Goal: Task Accomplishment & Management: Manage account settings

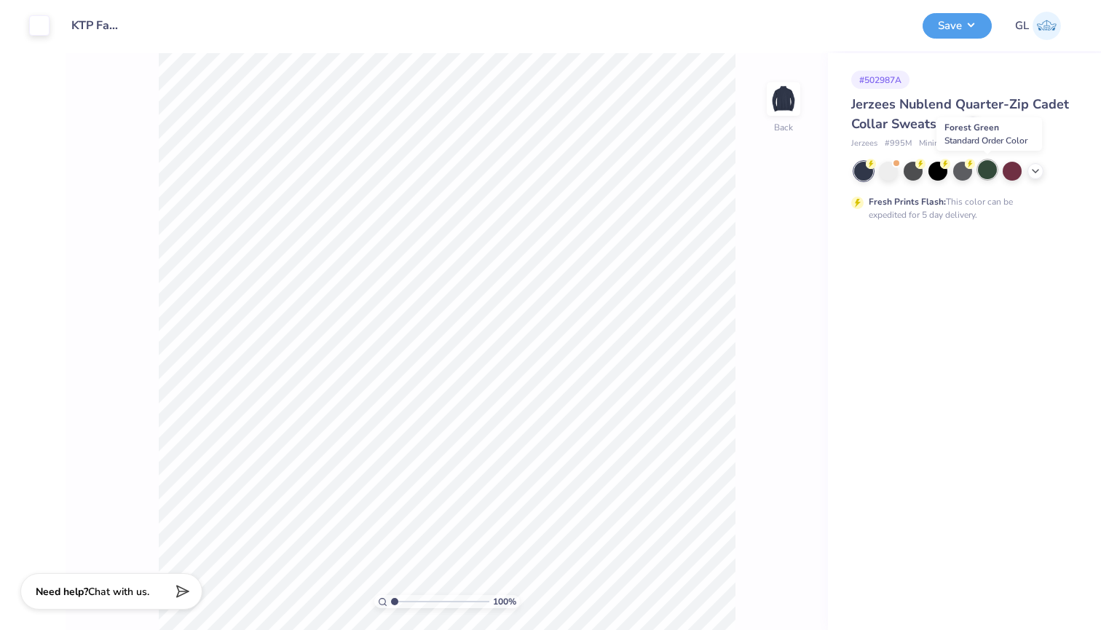
click at [984, 173] on div at bounding box center [987, 169] width 19 height 19
click at [911, 168] on div at bounding box center [912, 169] width 19 height 19
click at [936, 170] on div at bounding box center [937, 169] width 19 height 19
click at [967, 25] on button "Save" at bounding box center [956, 23] width 69 height 25
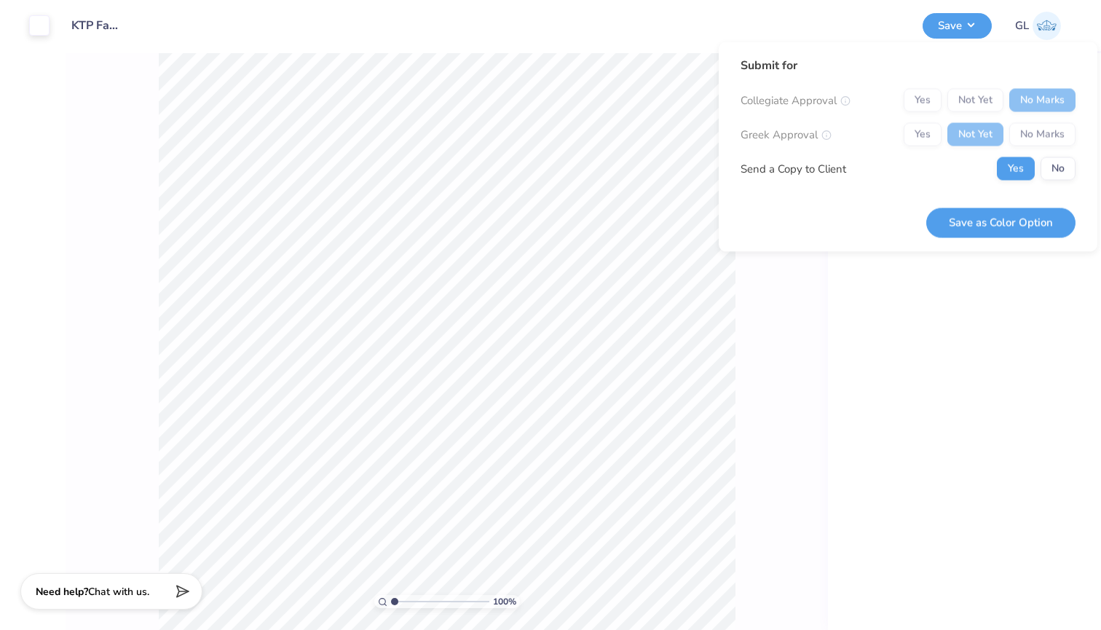
click at [911, 138] on div "Yes Not Yet No Marks" at bounding box center [989, 134] width 172 height 23
click at [986, 218] on button "Save as Color Option" at bounding box center [1000, 222] width 149 height 30
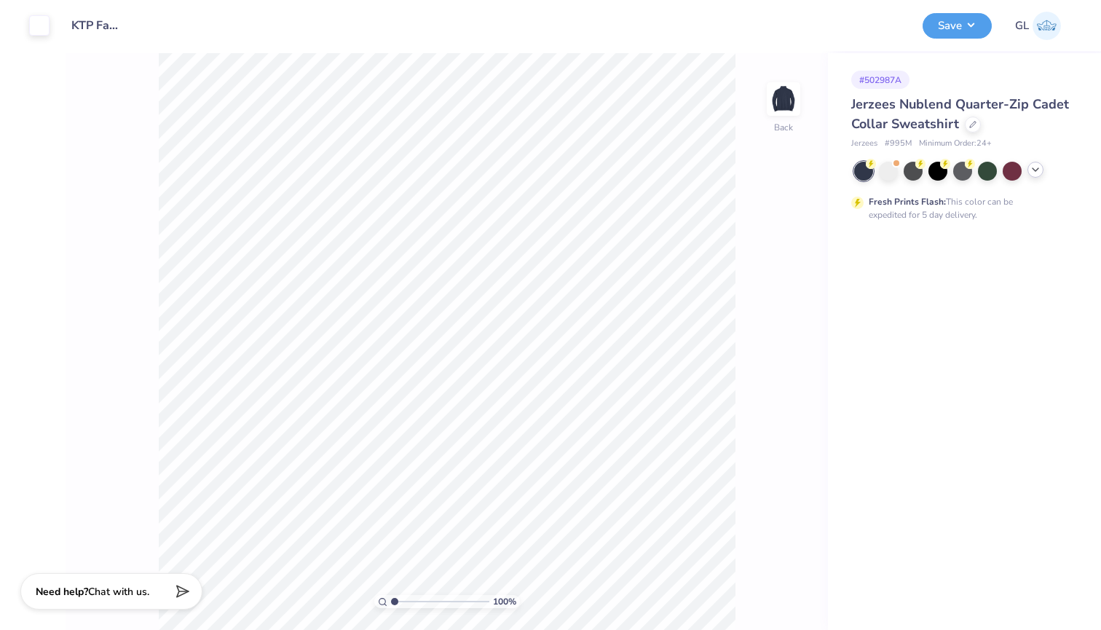
click at [1032, 169] on icon at bounding box center [1035, 170] width 12 height 12
click at [994, 174] on div at bounding box center [987, 169] width 19 height 19
click at [957, 23] on button "Save" at bounding box center [956, 23] width 69 height 25
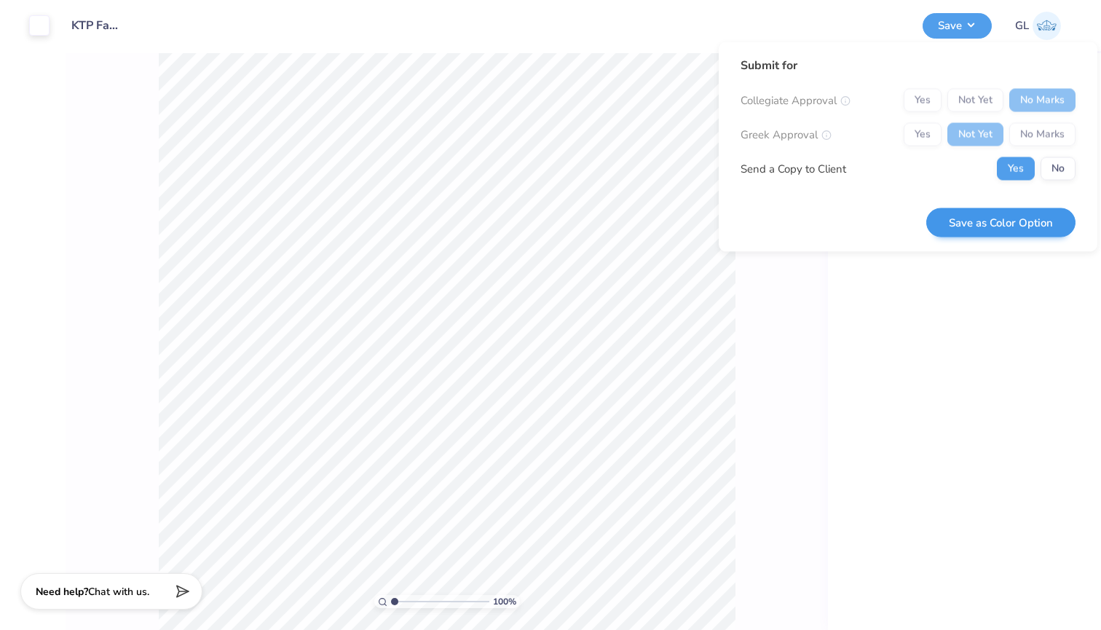
click at [1014, 216] on button "Save as Color Option" at bounding box center [1000, 222] width 149 height 30
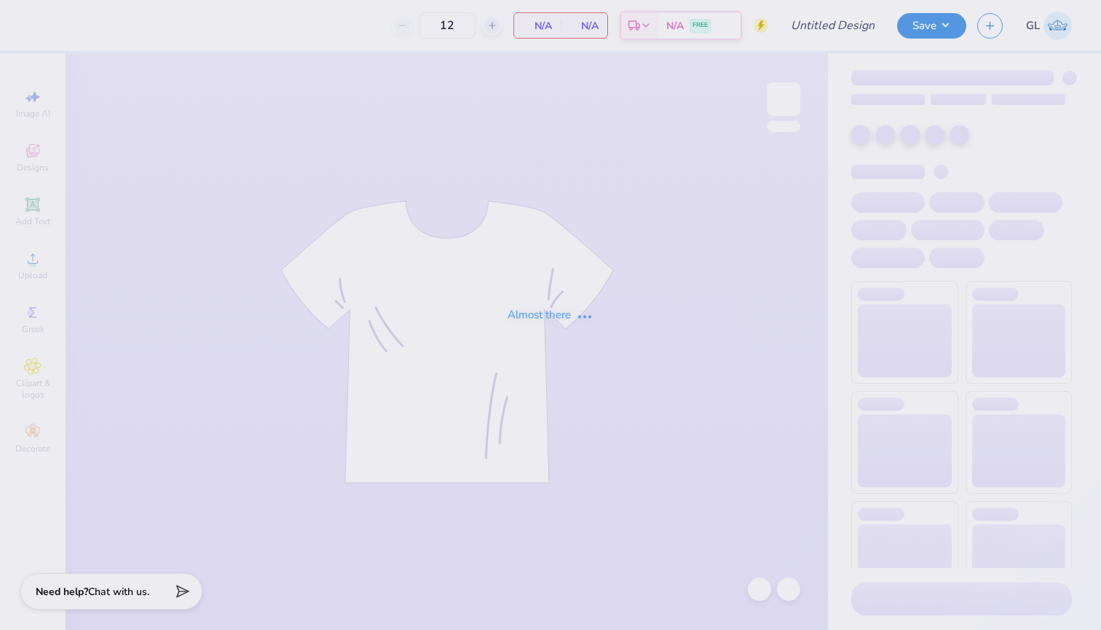
type input "KTP Fall 2025 Hoodie"
type input "25"
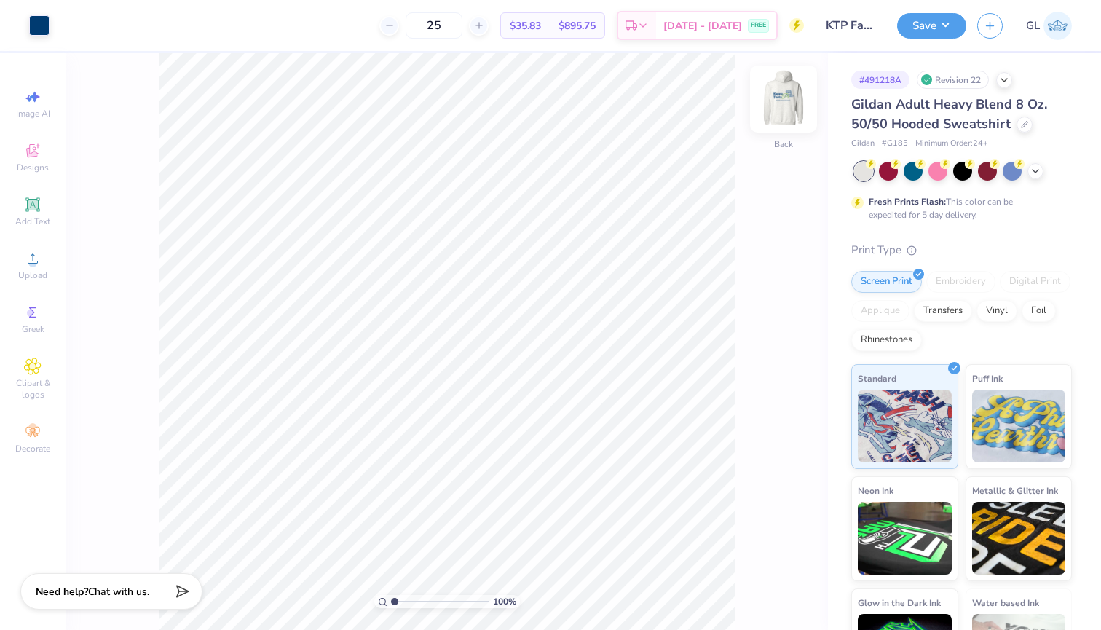
click at [783, 99] on img at bounding box center [783, 99] width 58 height 58
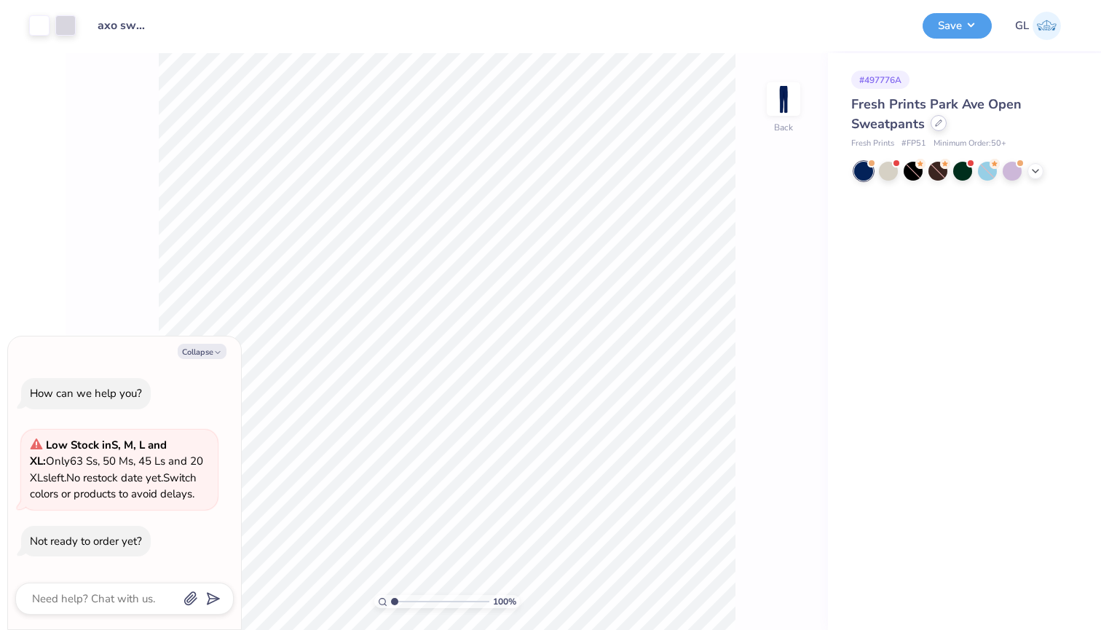
click at [940, 122] on icon at bounding box center [938, 122] width 7 height 7
type textarea "x"
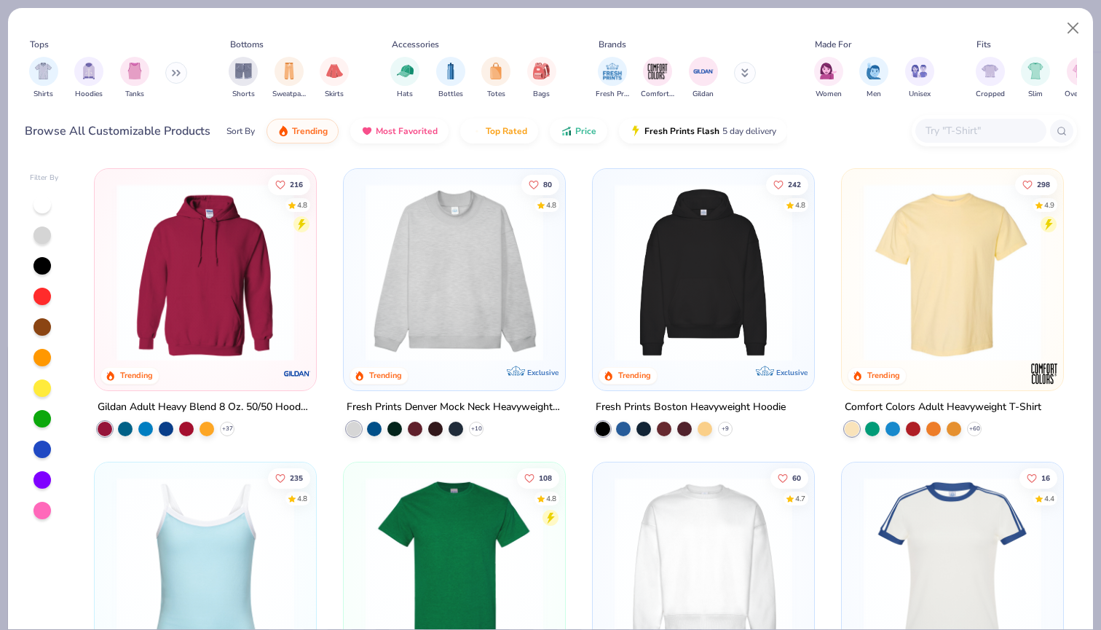
click at [972, 126] on input "text" at bounding box center [980, 130] width 112 height 17
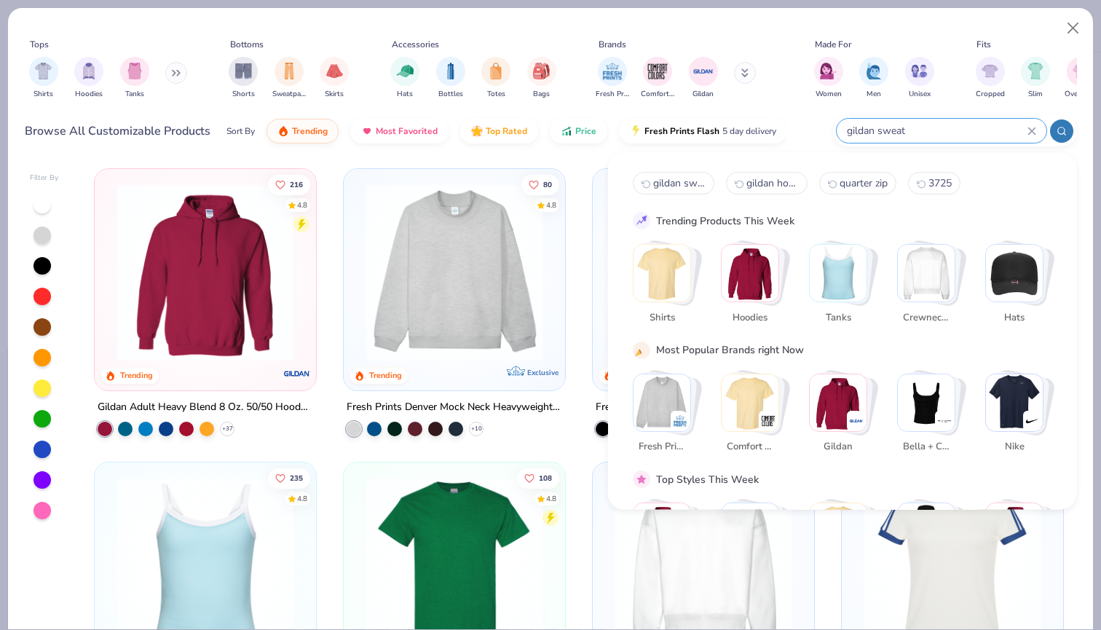
type input "gildan sweat"
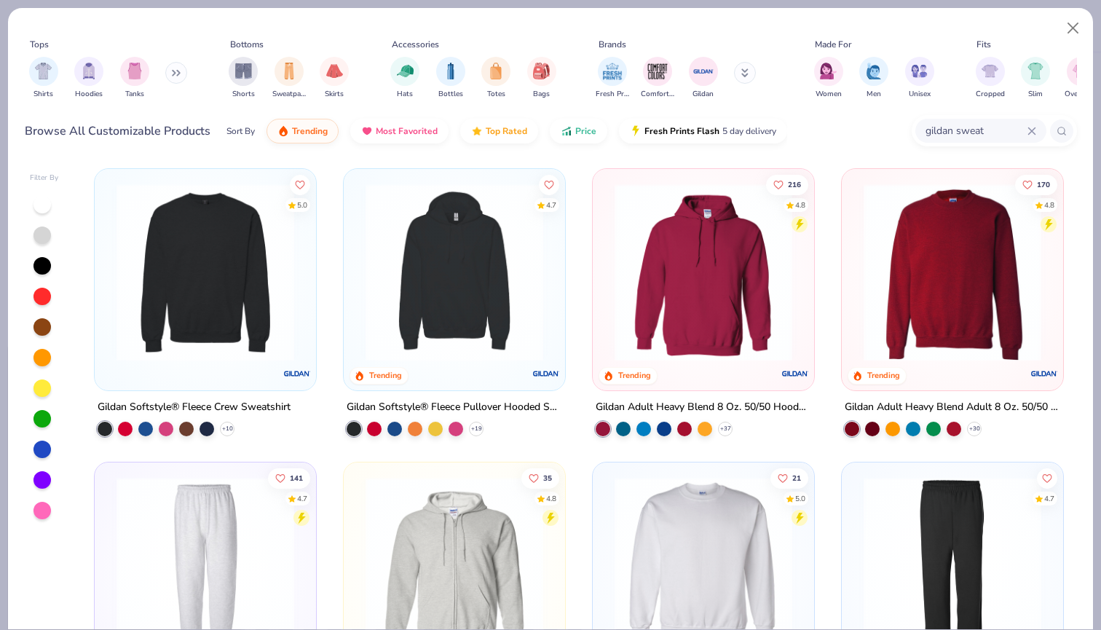
scroll to position [372, 0]
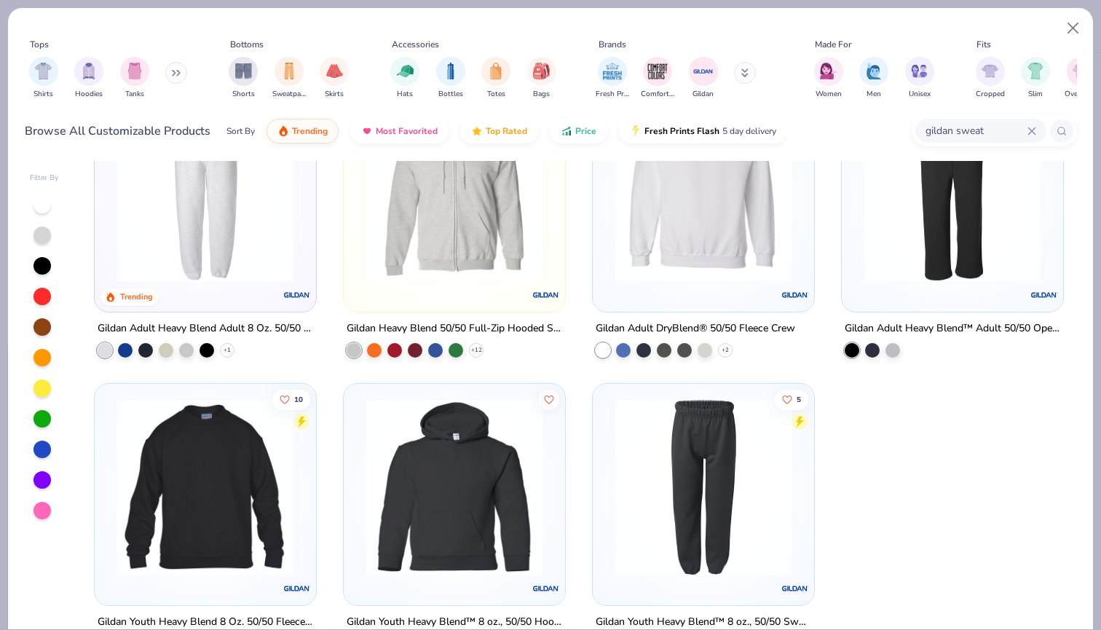
click at [893, 263] on img at bounding box center [952, 194] width 192 height 178
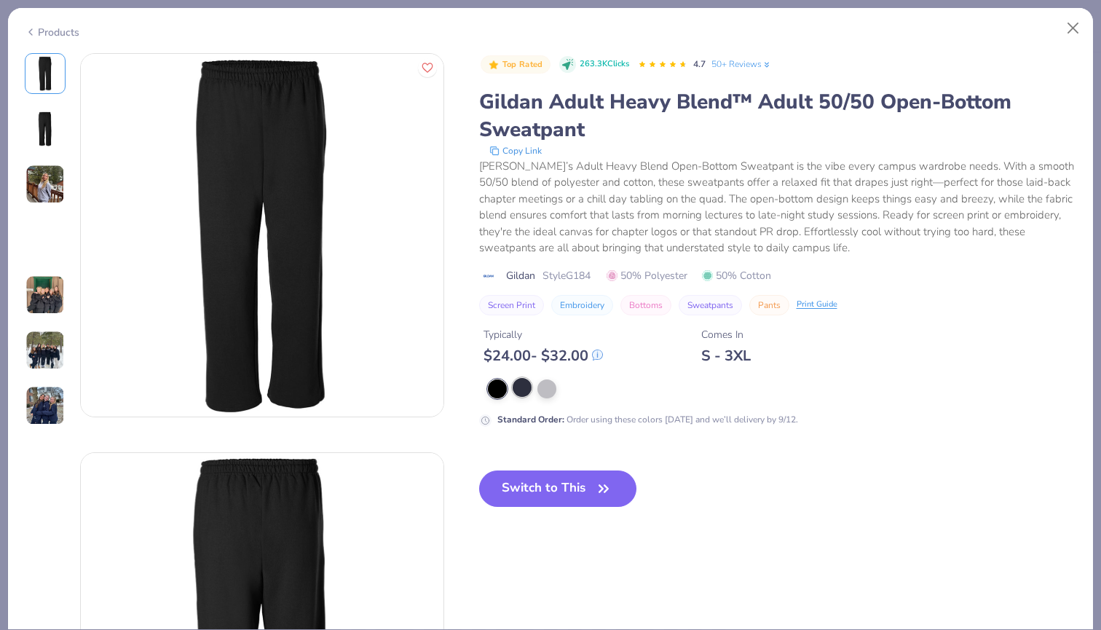
click at [527, 389] on div at bounding box center [522, 387] width 19 height 19
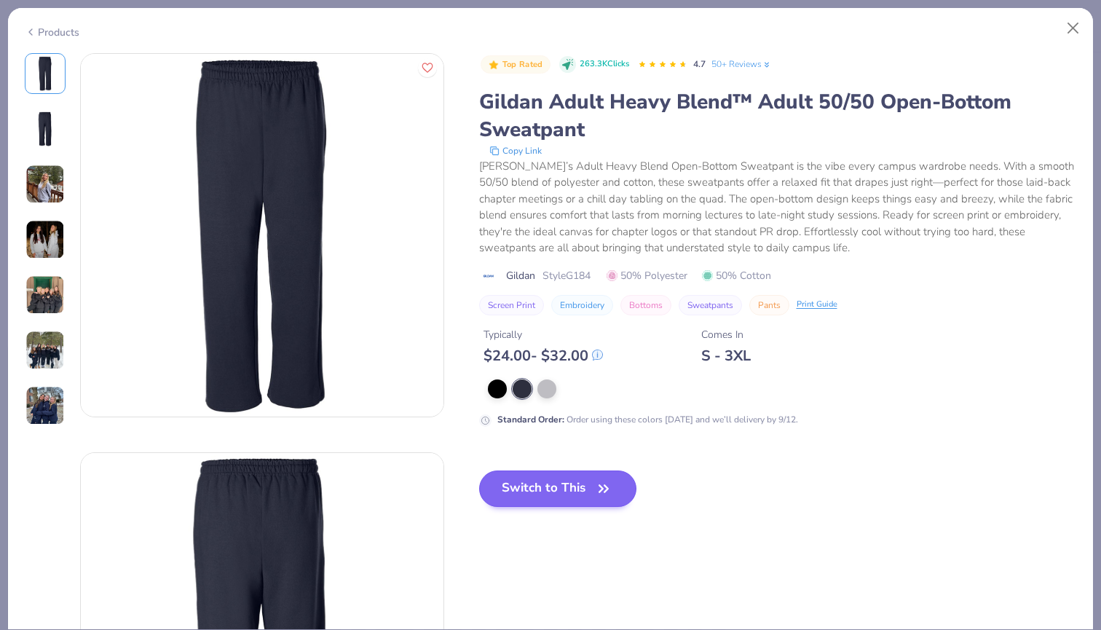
click at [535, 490] on button "Switch to This" at bounding box center [558, 488] width 158 height 36
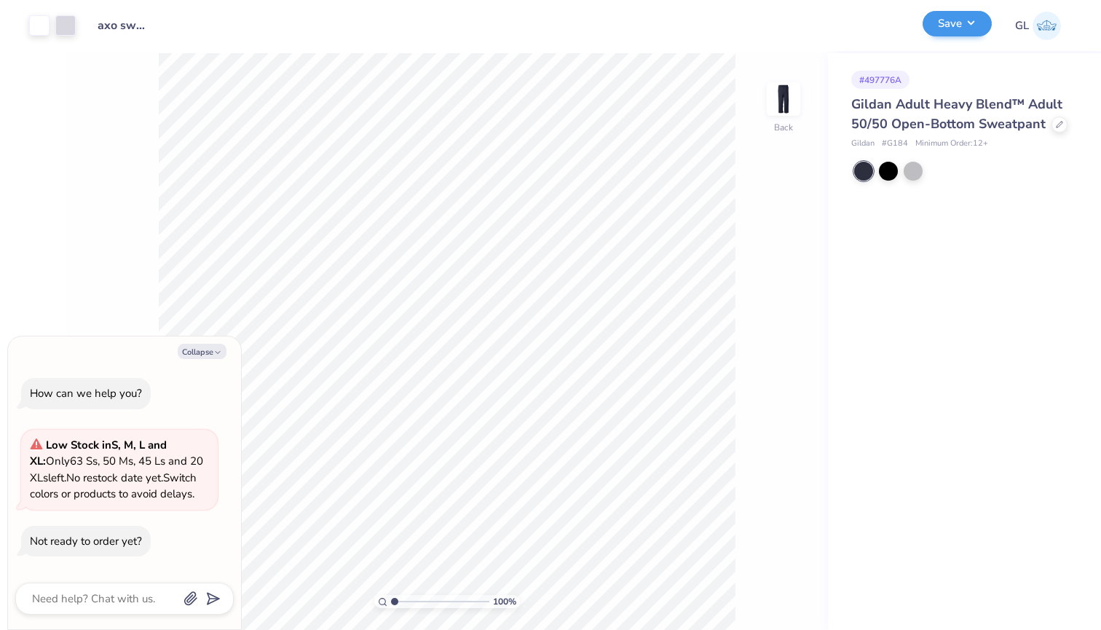
click at [962, 23] on button "Save" at bounding box center [956, 23] width 69 height 25
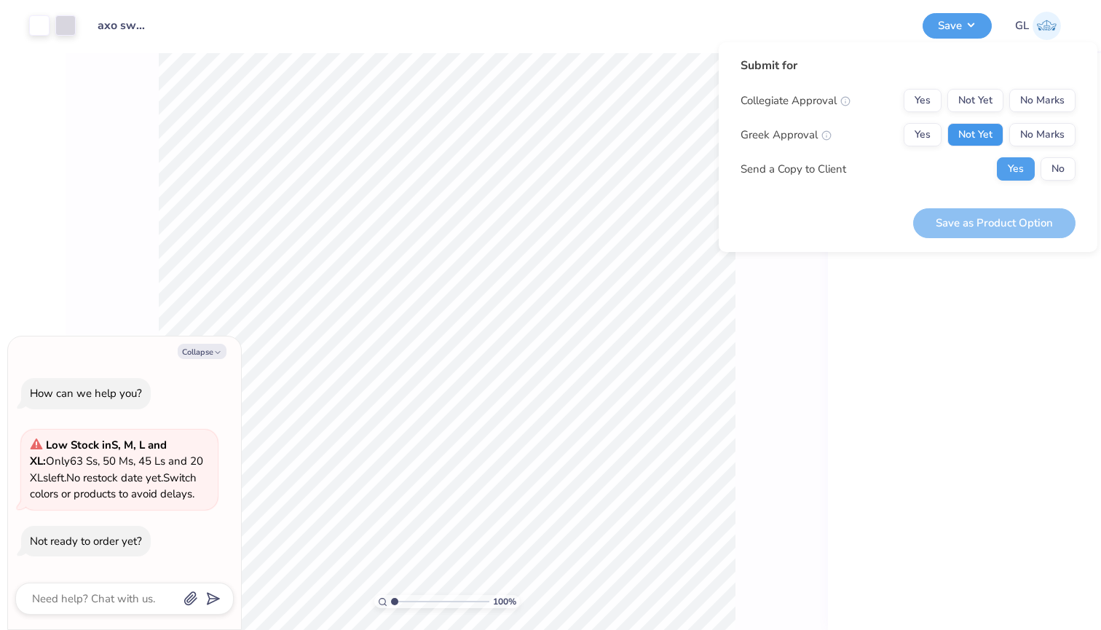
click at [984, 137] on button "Not Yet" at bounding box center [975, 134] width 56 height 23
click at [1056, 108] on button "No Marks" at bounding box center [1042, 100] width 66 height 23
click at [980, 222] on button "Save as Product Option" at bounding box center [994, 223] width 162 height 30
type textarea "x"
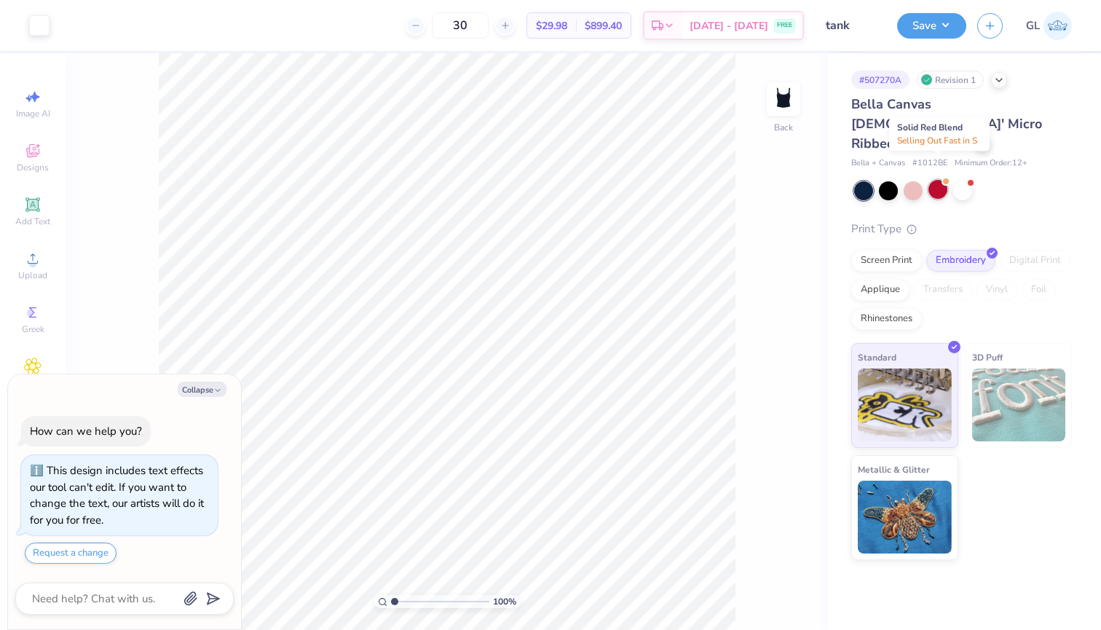
click at [938, 180] on div at bounding box center [937, 189] width 19 height 19
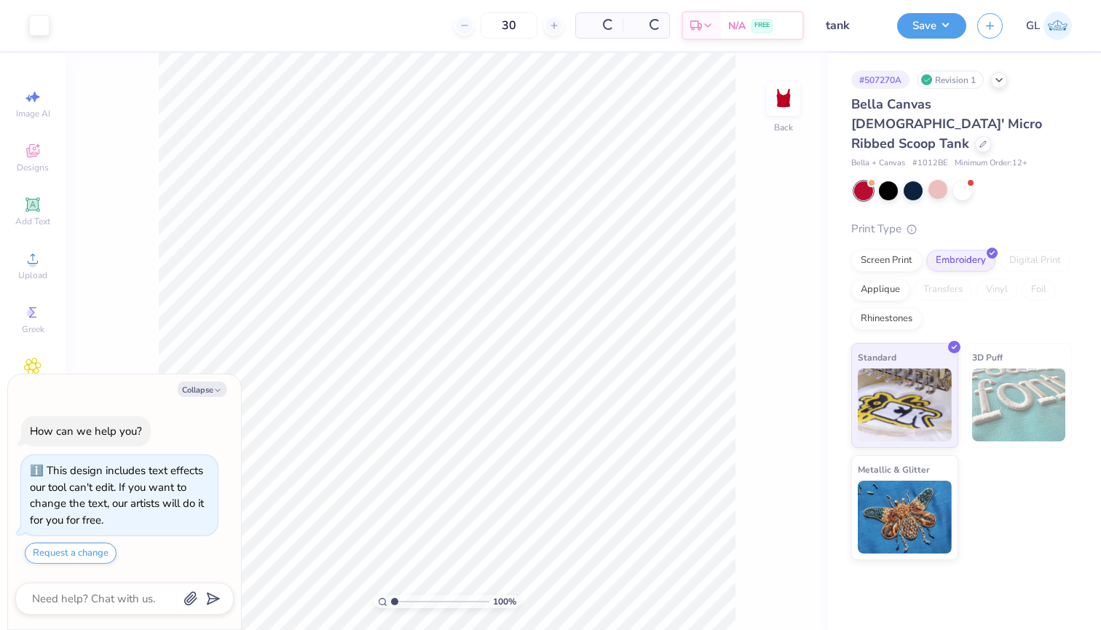
scroll to position [192, 0]
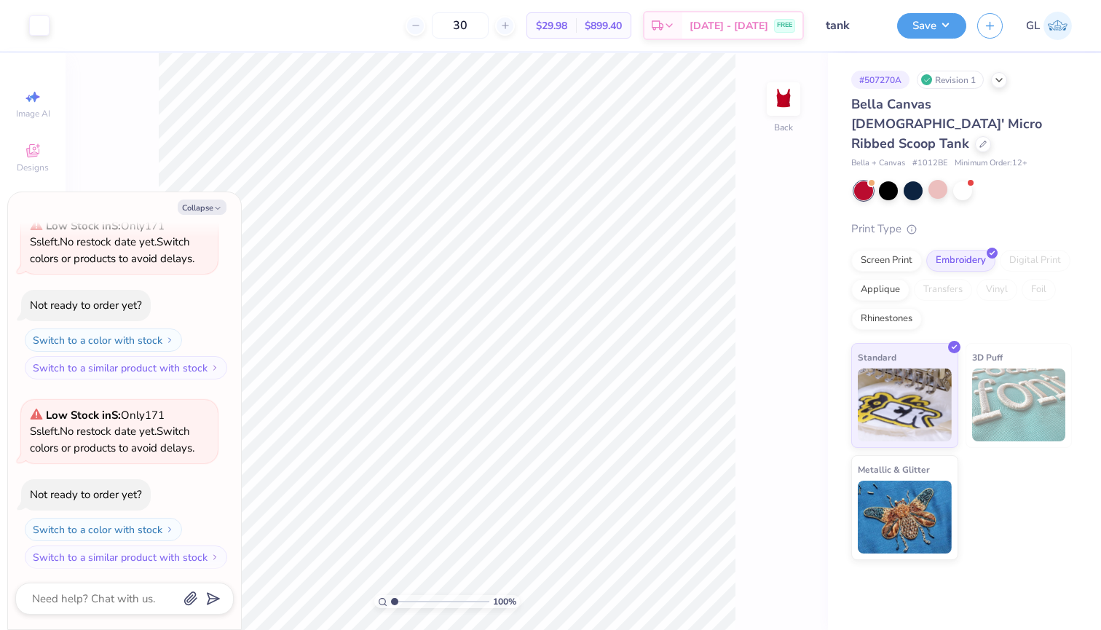
click at [981, 181] on div at bounding box center [963, 190] width 218 height 19
click at [967, 180] on div at bounding box center [962, 189] width 19 height 19
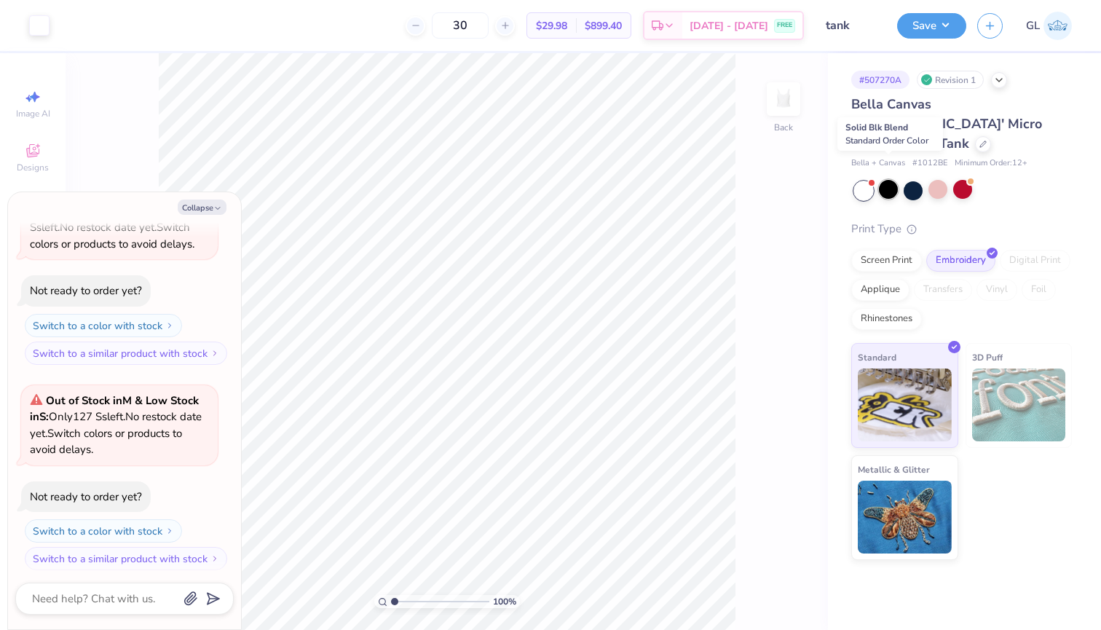
click at [892, 180] on div at bounding box center [888, 189] width 19 height 19
click at [913, 180] on div at bounding box center [912, 189] width 19 height 19
click at [911, 180] on div at bounding box center [912, 189] width 19 height 19
click at [213, 210] on button "Collapse" at bounding box center [202, 206] width 49 height 15
type textarea "x"
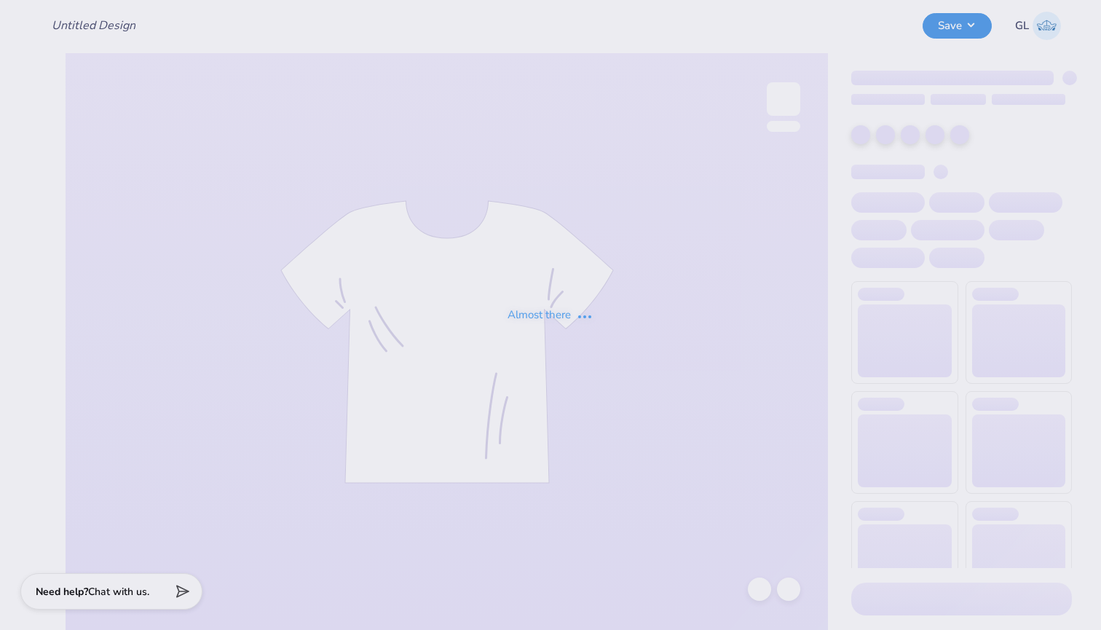
type input "axo sweatpants"
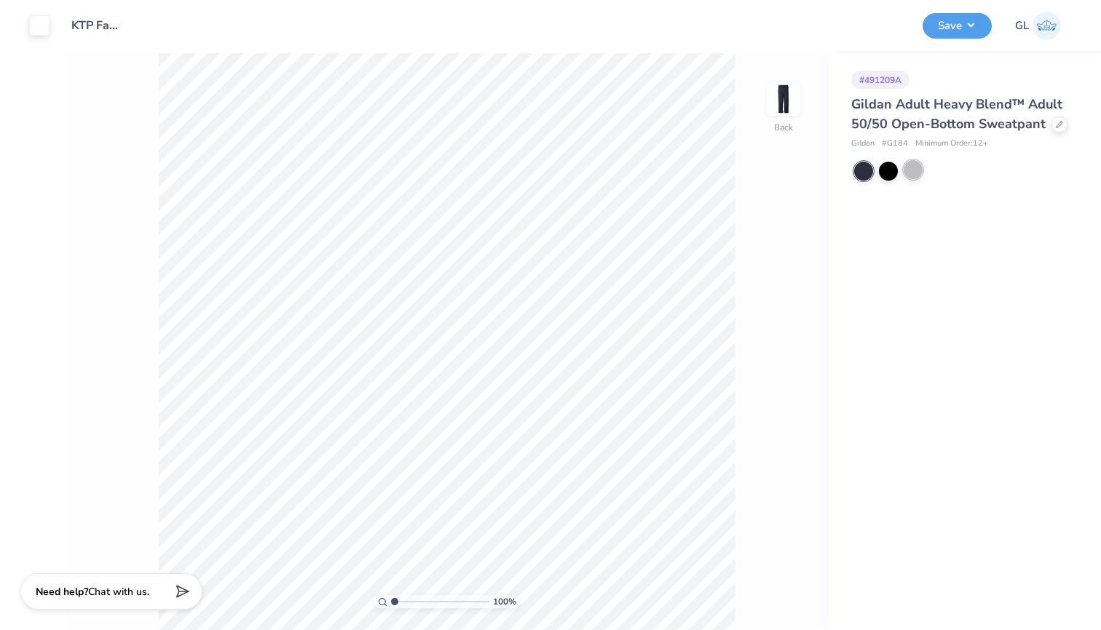
click at [906, 168] on div at bounding box center [912, 169] width 19 height 19
click at [892, 169] on div at bounding box center [888, 169] width 19 height 19
click at [971, 21] on button "Save" at bounding box center [956, 23] width 69 height 25
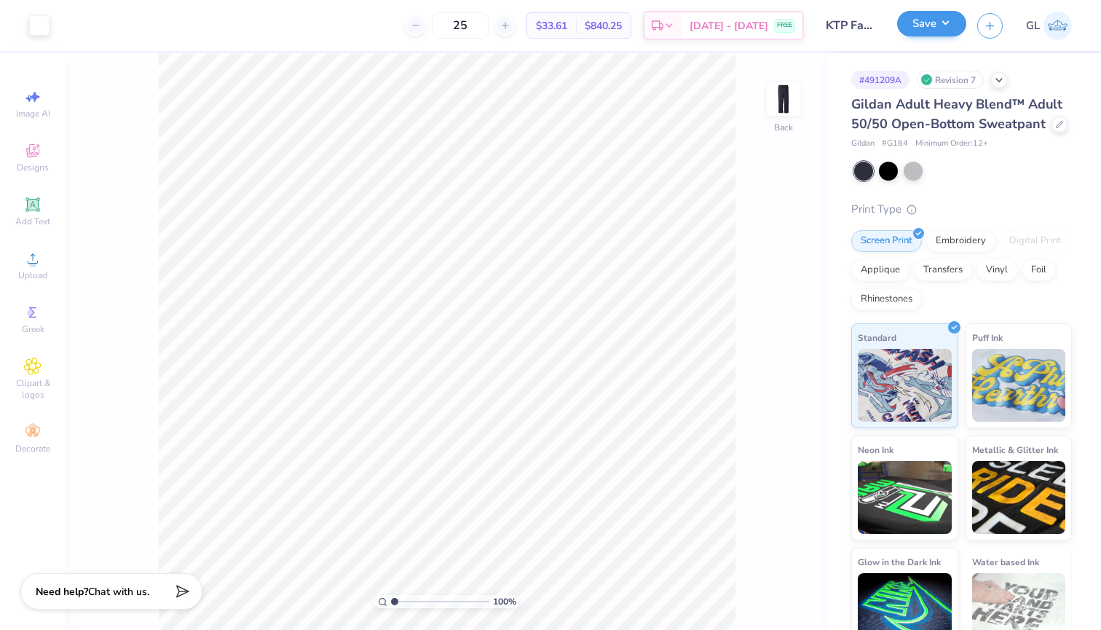
click at [930, 25] on button "Save" at bounding box center [931, 23] width 69 height 25
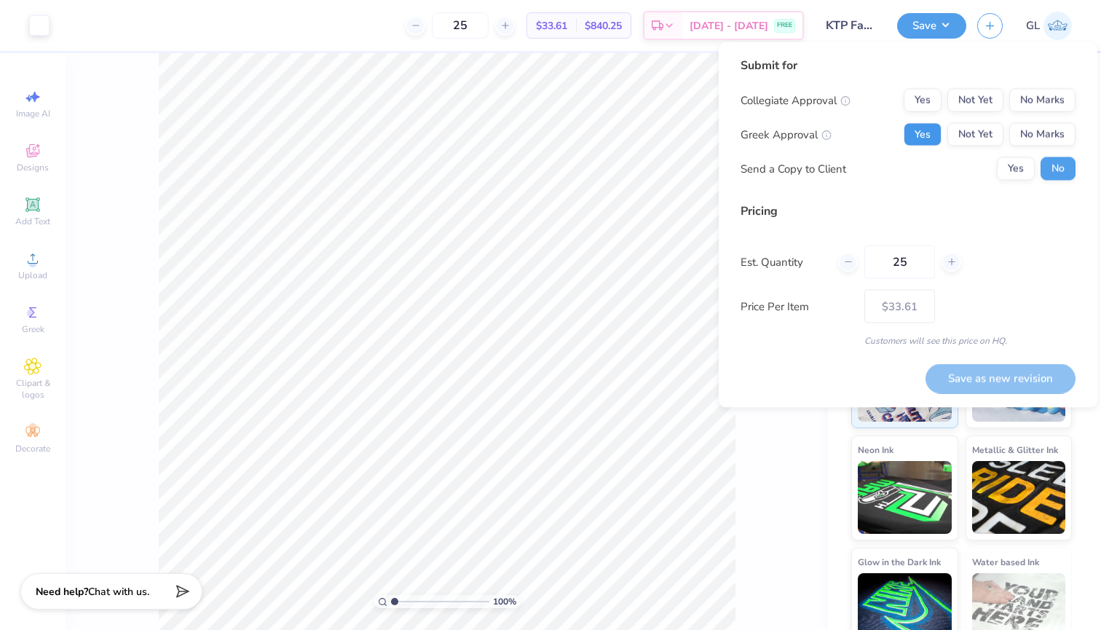
click at [912, 136] on button "Yes" at bounding box center [922, 134] width 38 height 23
click at [1029, 105] on button "No Marks" at bounding box center [1042, 100] width 66 height 23
click at [990, 368] on button "Save as new revision" at bounding box center [1000, 378] width 150 height 30
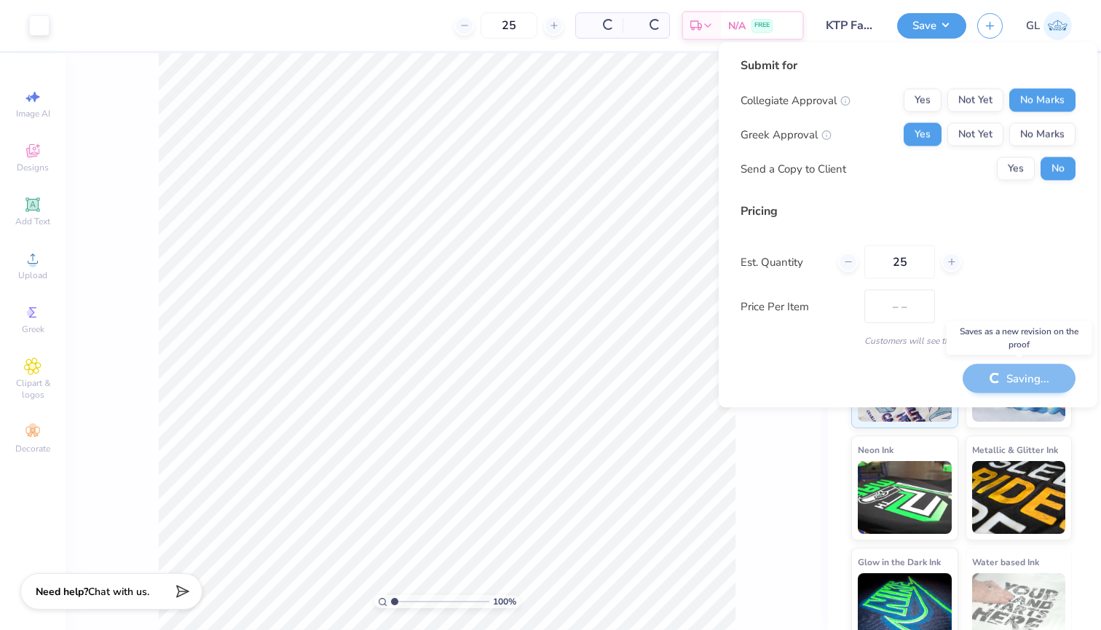
type input "$33.61"
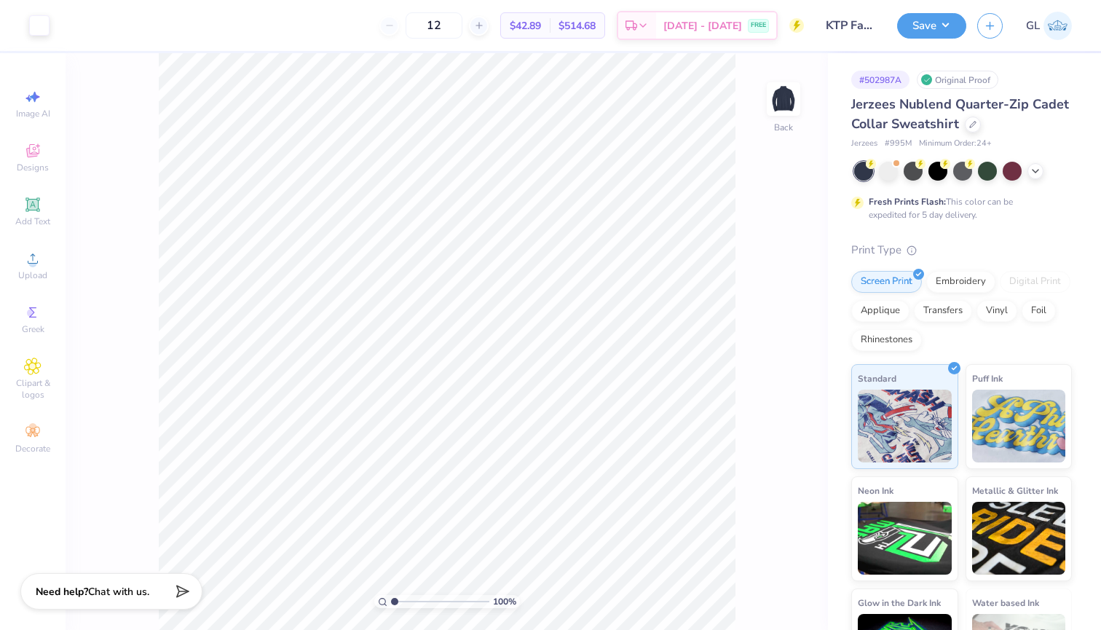
drag, startPoint x: 464, startPoint y: 29, endPoint x: 406, endPoint y: 28, distance: 59.0
click at [406, 28] on div "12" at bounding box center [433, 25] width 109 height 26
type input "20"
click at [938, 20] on button "Save" at bounding box center [931, 23] width 69 height 25
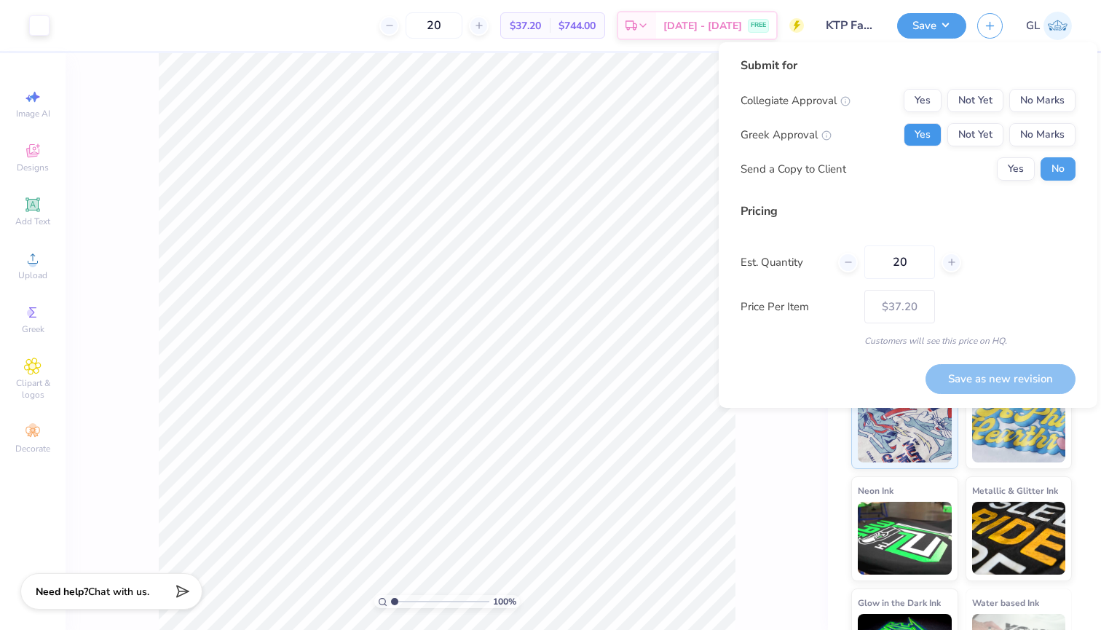
click at [921, 135] on button "Yes" at bounding box center [922, 134] width 38 height 23
click at [1065, 88] on div "Submit for Collegiate Approval Yes Not Yet No Marks Greek Approval Yes Not Yet …" at bounding box center [907, 124] width 335 height 135
click at [1044, 102] on button "No Marks" at bounding box center [1042, 100] width 66 height 23
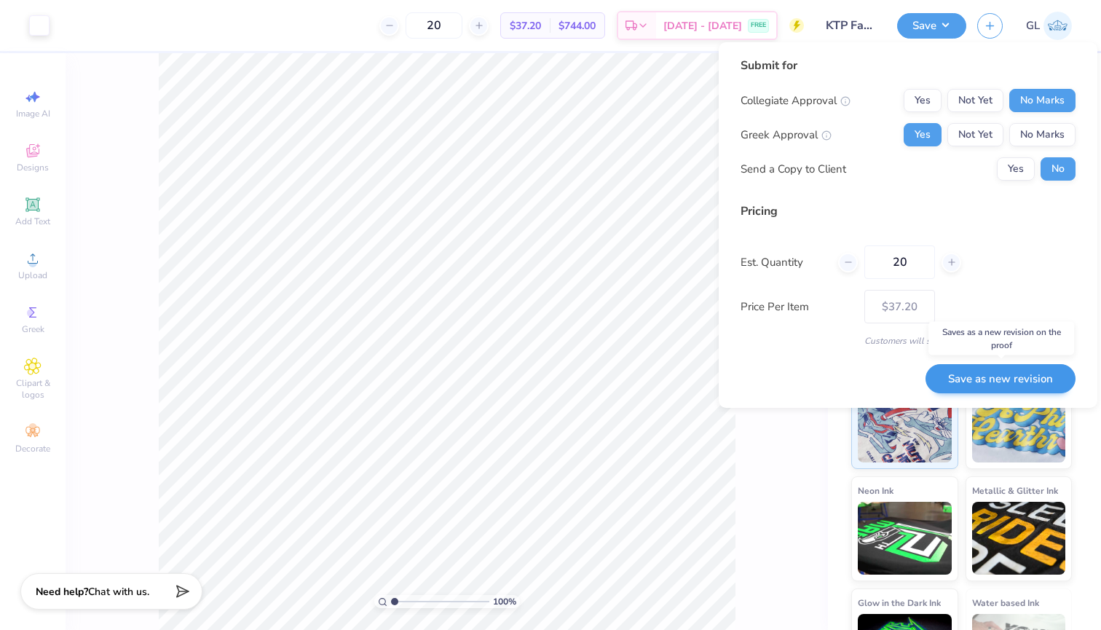
click at [978, 379] on button "Save as new revision" at bounding box center [1000, 379] width 150 height 30
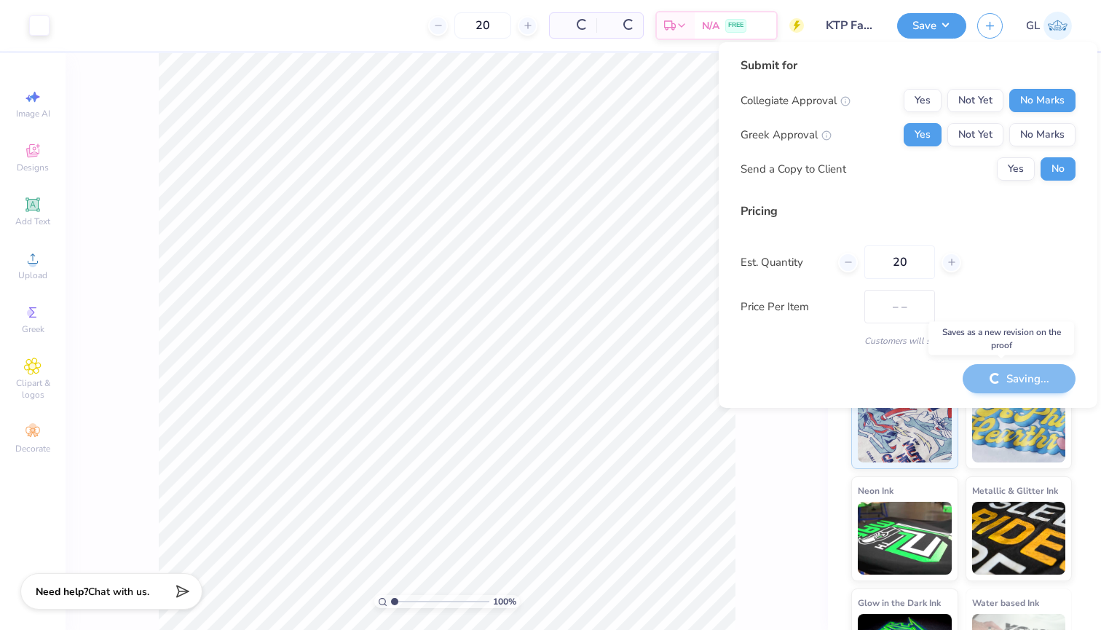
type input "$37.20"
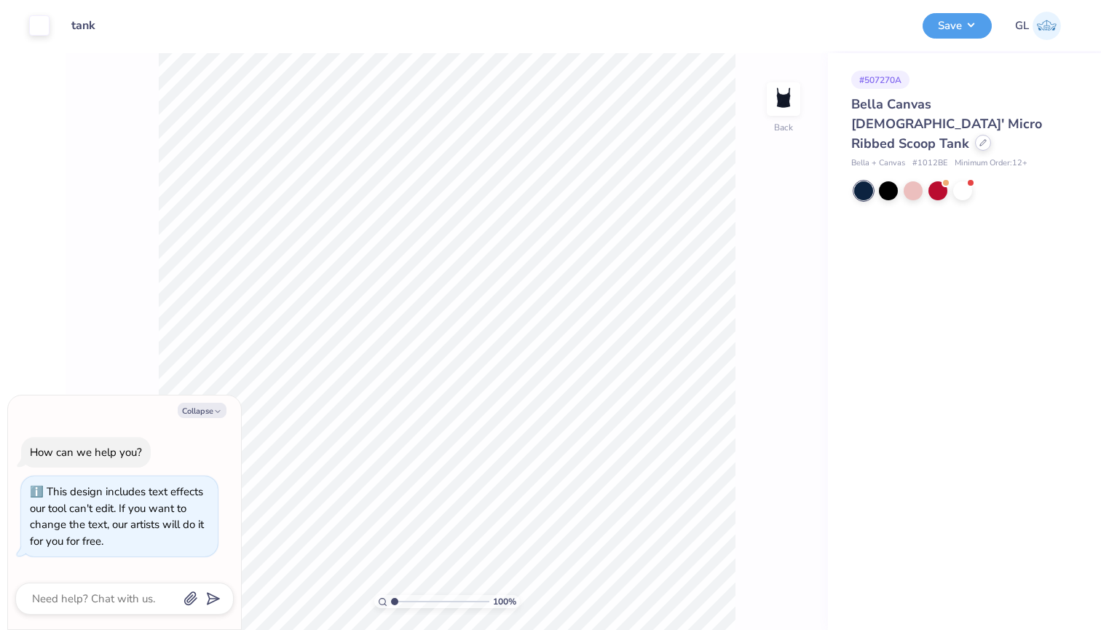
click at [980, 140] on icon at bounding box center [983, 143] width 6 height 6
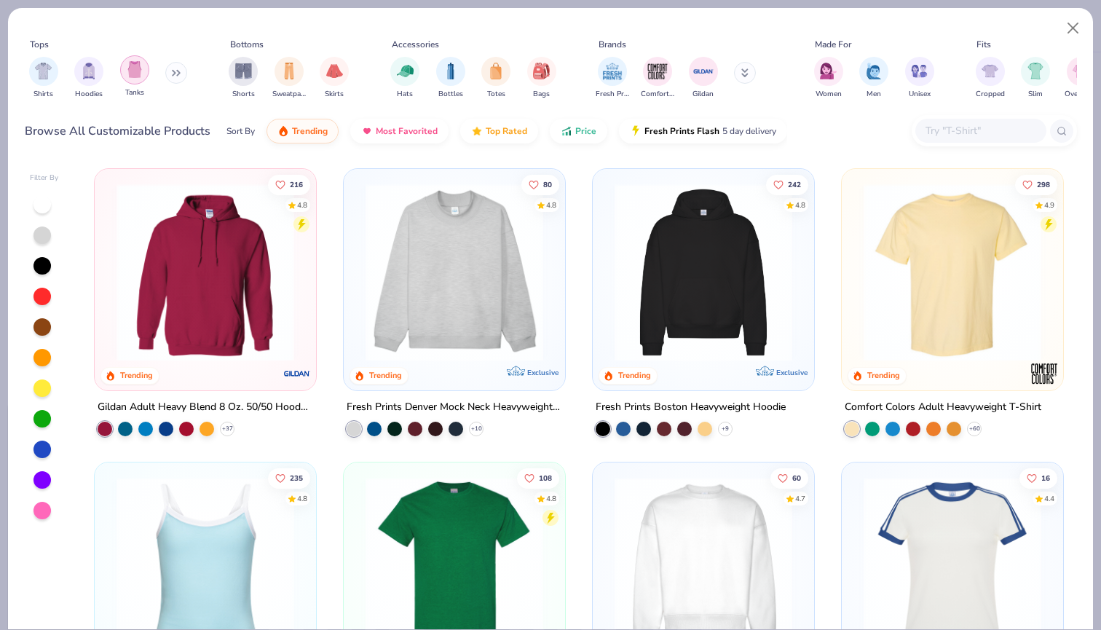
click at [137, 57] on div "filter for Tanks" at bounding box center [134, 69] width 29 height 29
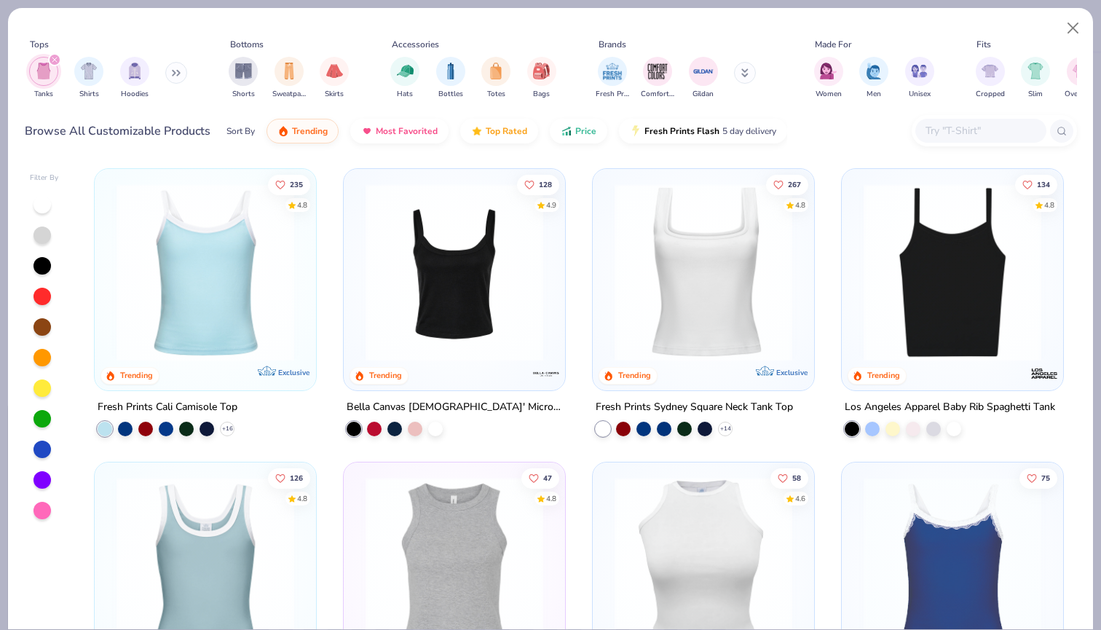
scroll to position [359, 0]
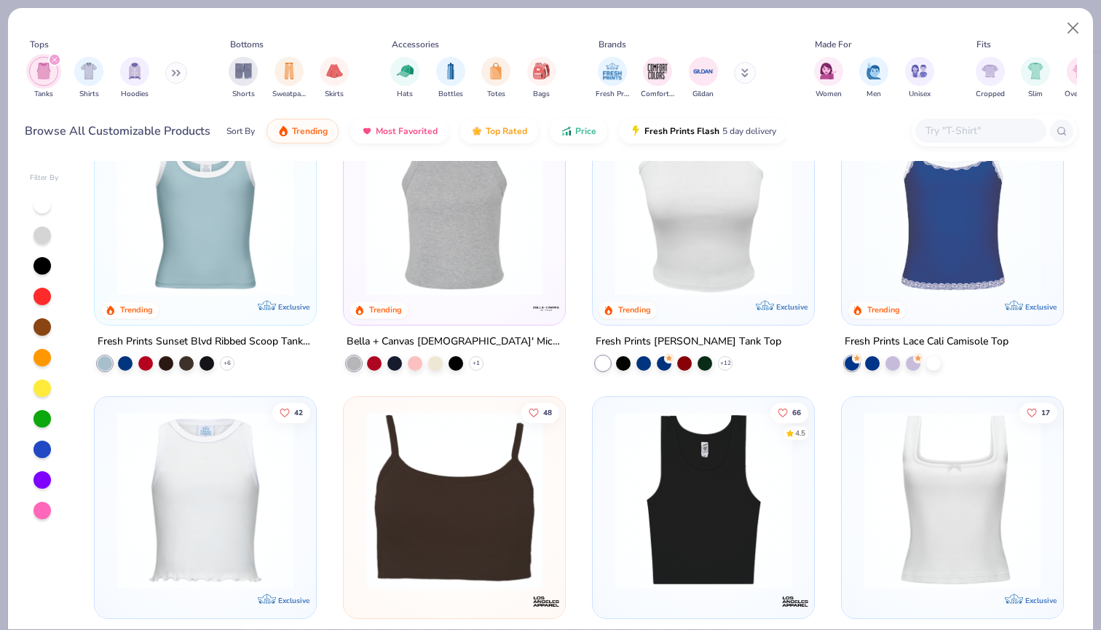
click at [1019, 229] on img at bounding box center [952, 207] width 192 height 178
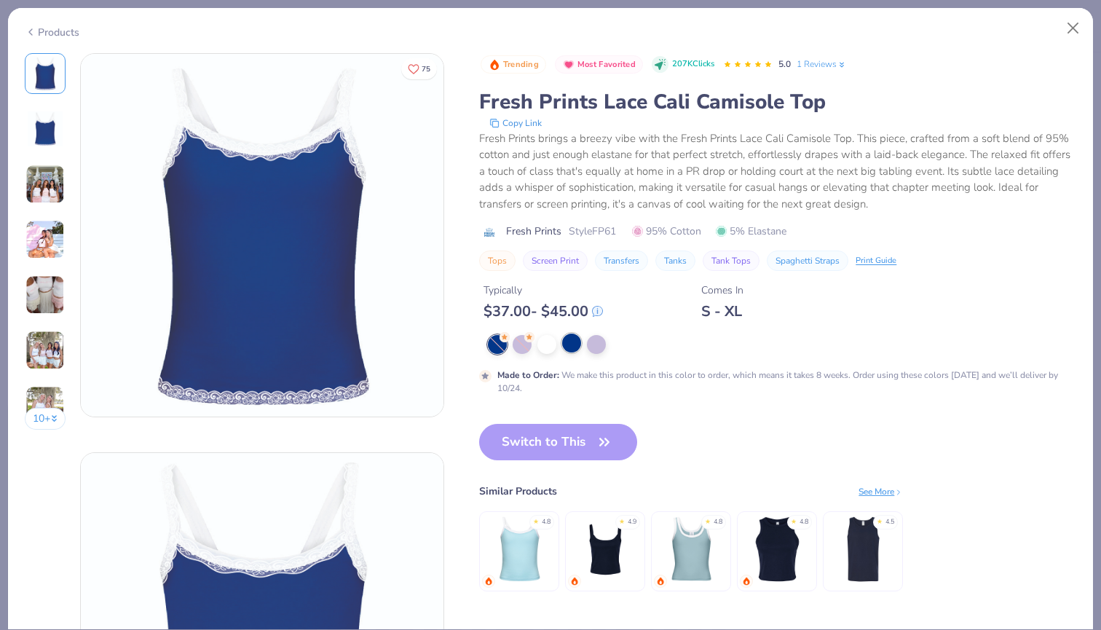
click at [574, 348] on div at bounding box center [571, 342] width 19 height 19
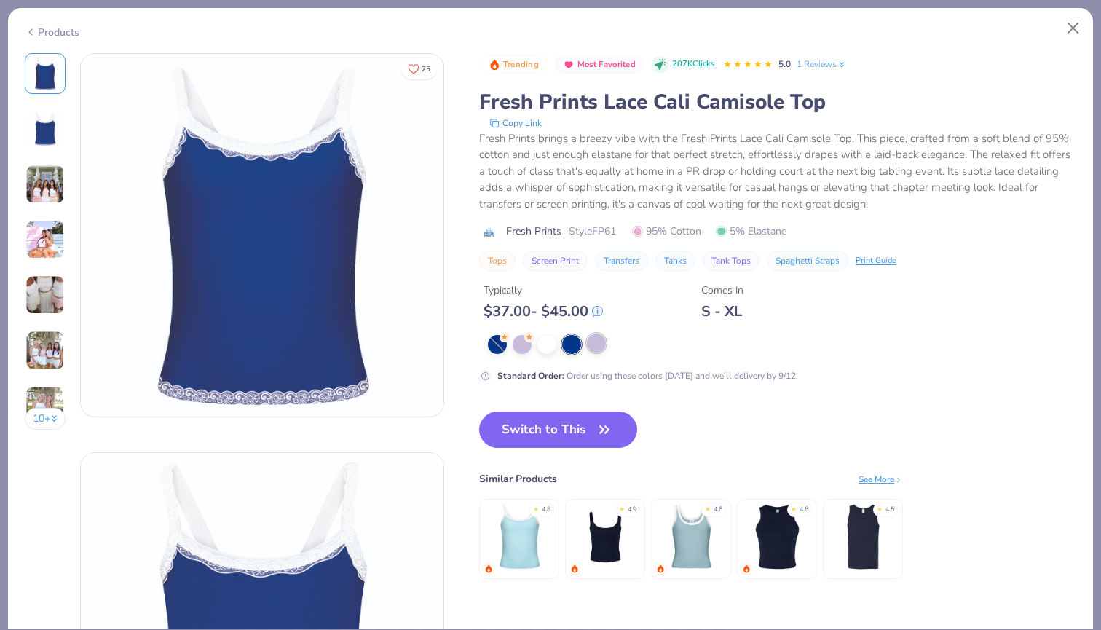
click at [595, 344] on div at bounding box center [596, 342] width 19 height 19
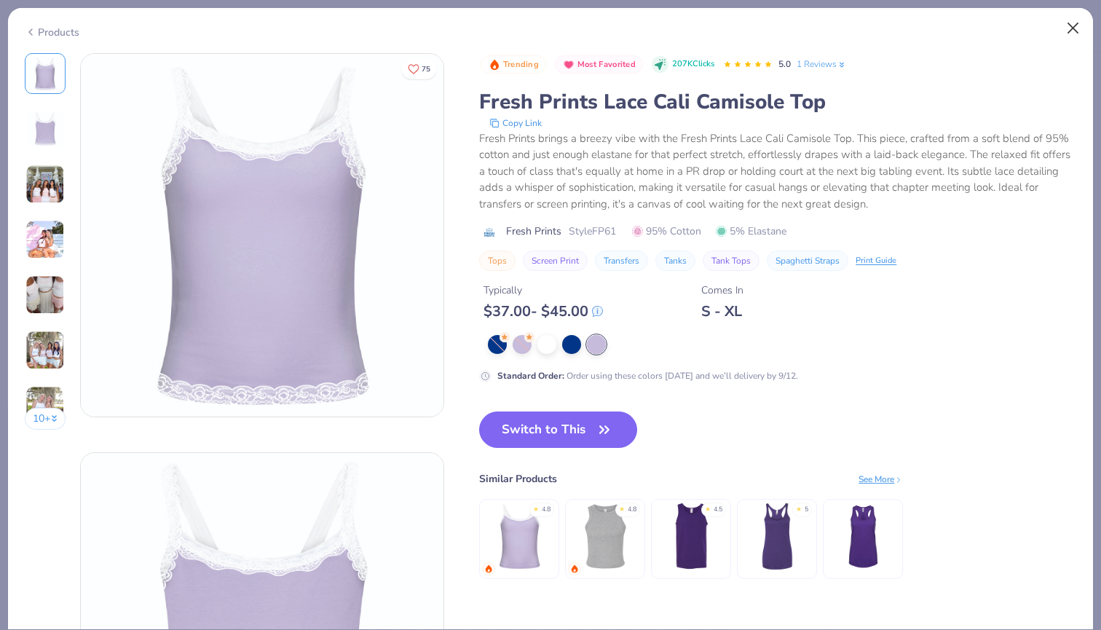
click at [1074, 25] on button "Close" at bounding box center [1073, 29] width 28 height 28
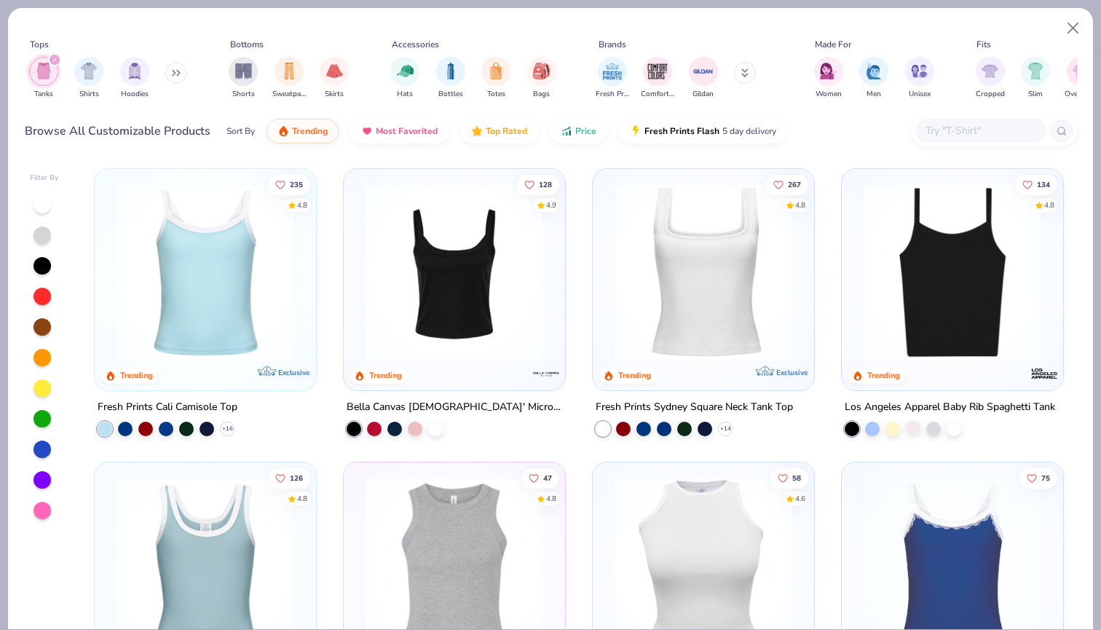
click at [914, 425] on div at bounding box center [913, 427] width 15 height 15
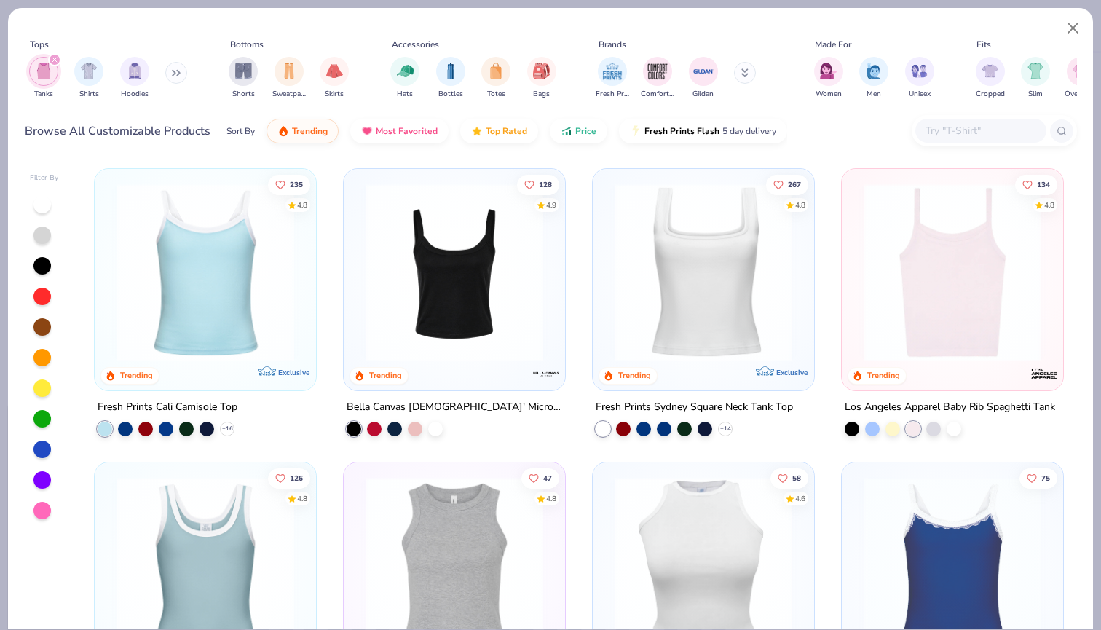
click at [930, 301] on img at bounding box center [952, 272] width 192 height 178
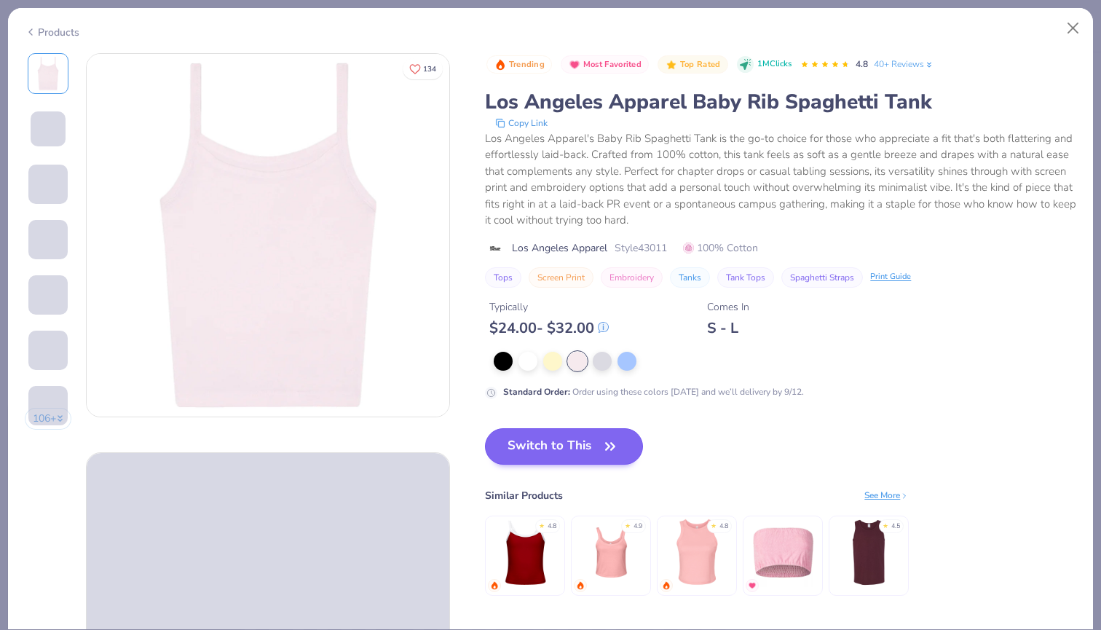
click at [562, 444] on button "Switch to This" at bounding box center [564, 446] width 158 height 36
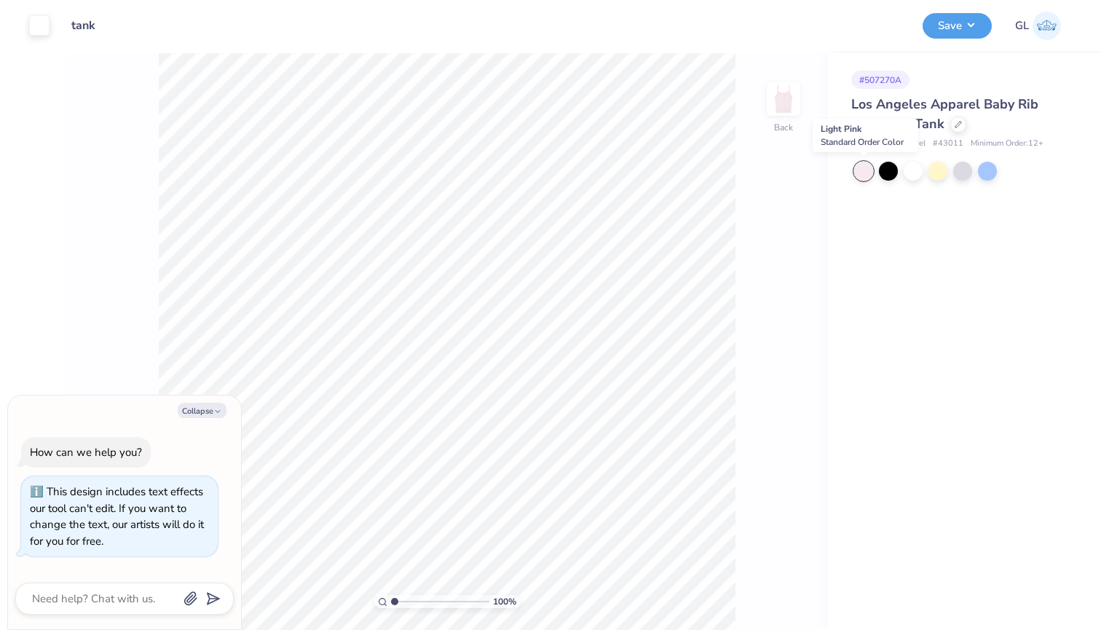
click at [864, 165] on div at bounding box center [863, 171] width 19 height 19
click at [957, 126] on icon at bounding box center [957, 122] width 7 height 7
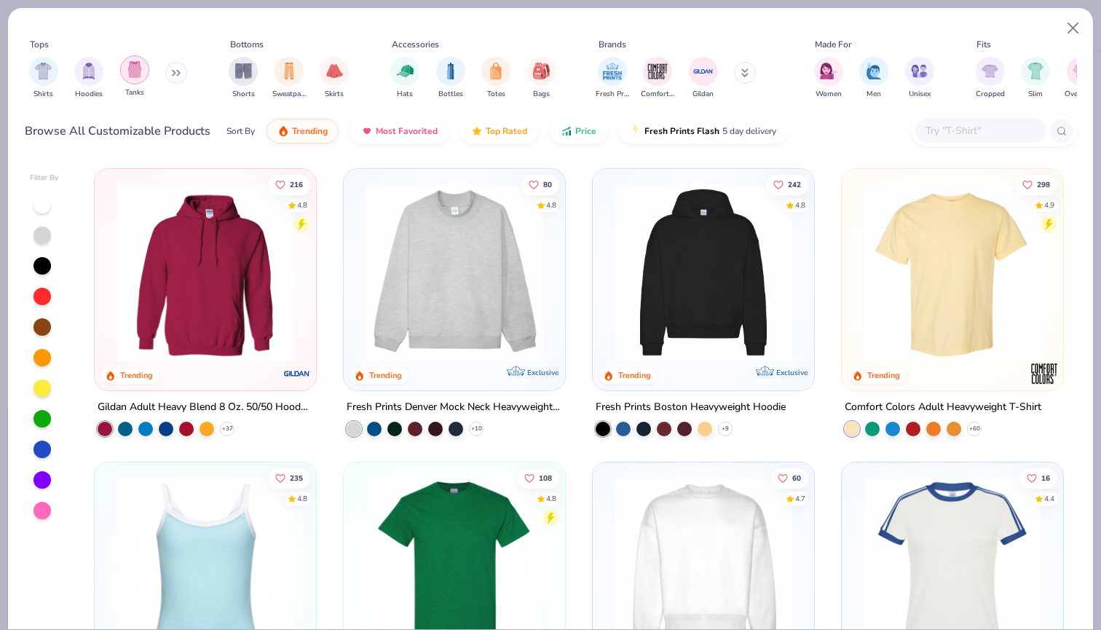
click at [137, 64] on img "filter for Tanks" at bounding box center [135, 69] width 16 height 17
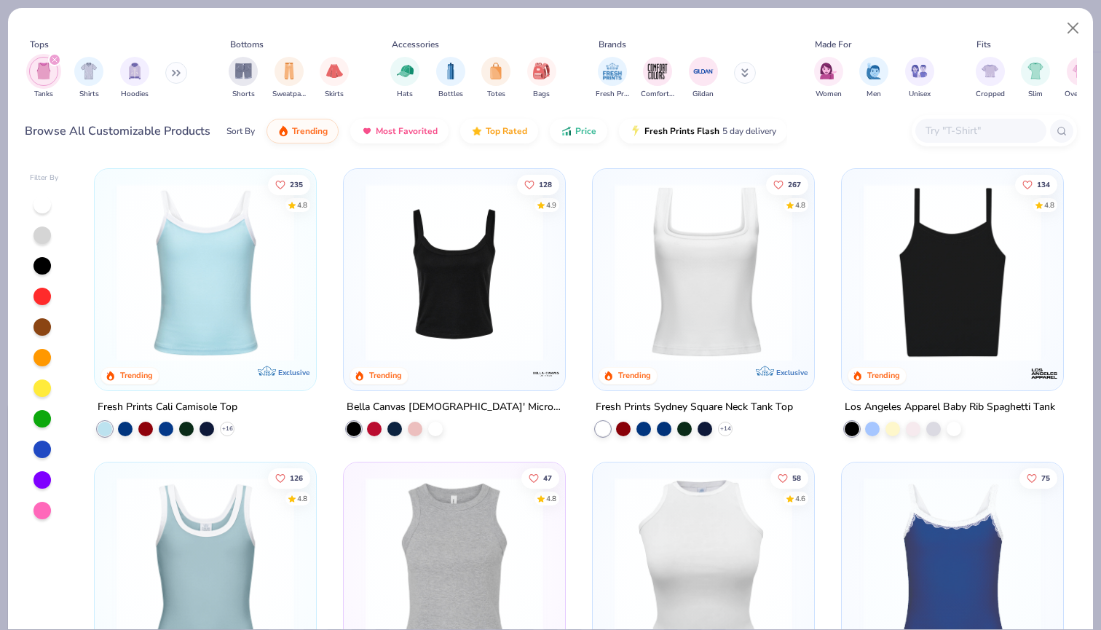
scroll to position [57, 0]
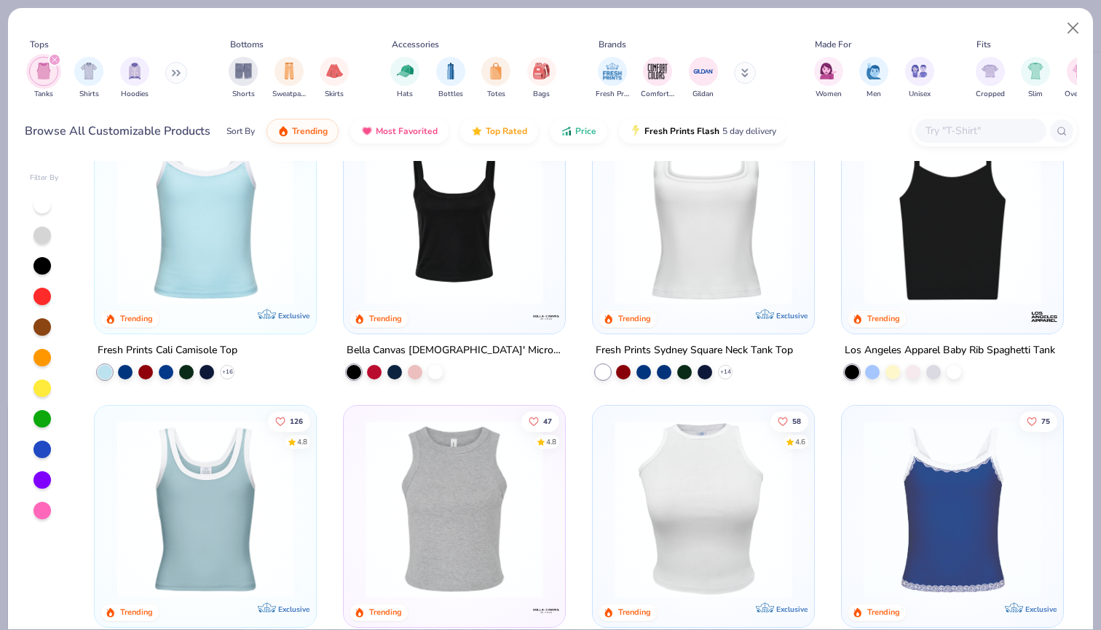
click at [403, 272] on img at bounding box center [454, 216] width 192 height 178
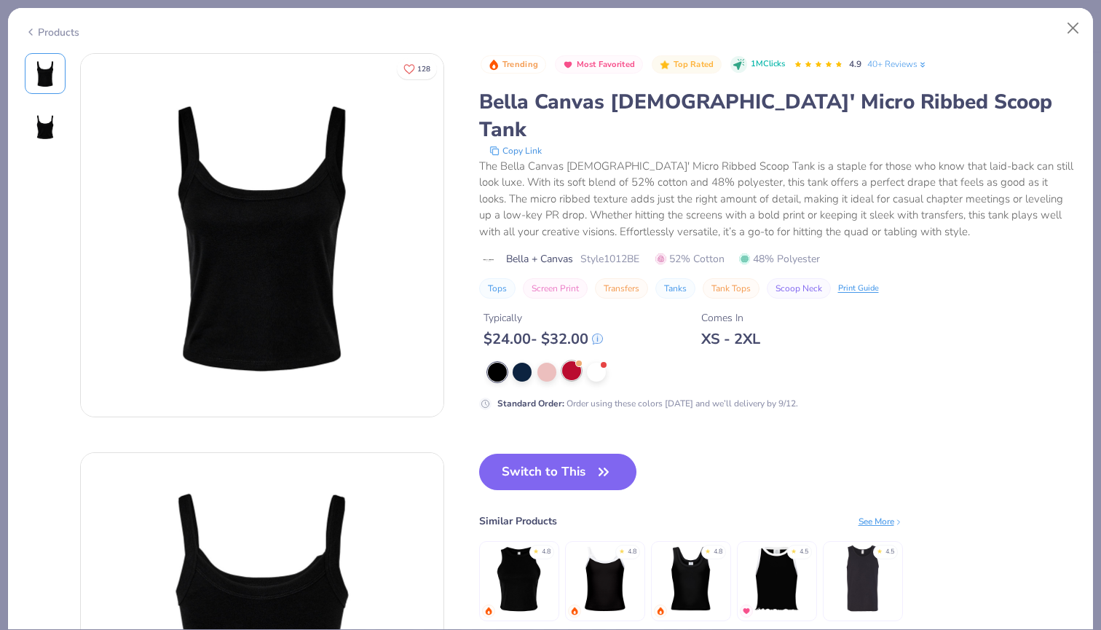
click at [572, 361] on div at bounding box center [571, 370] width 19 height 19
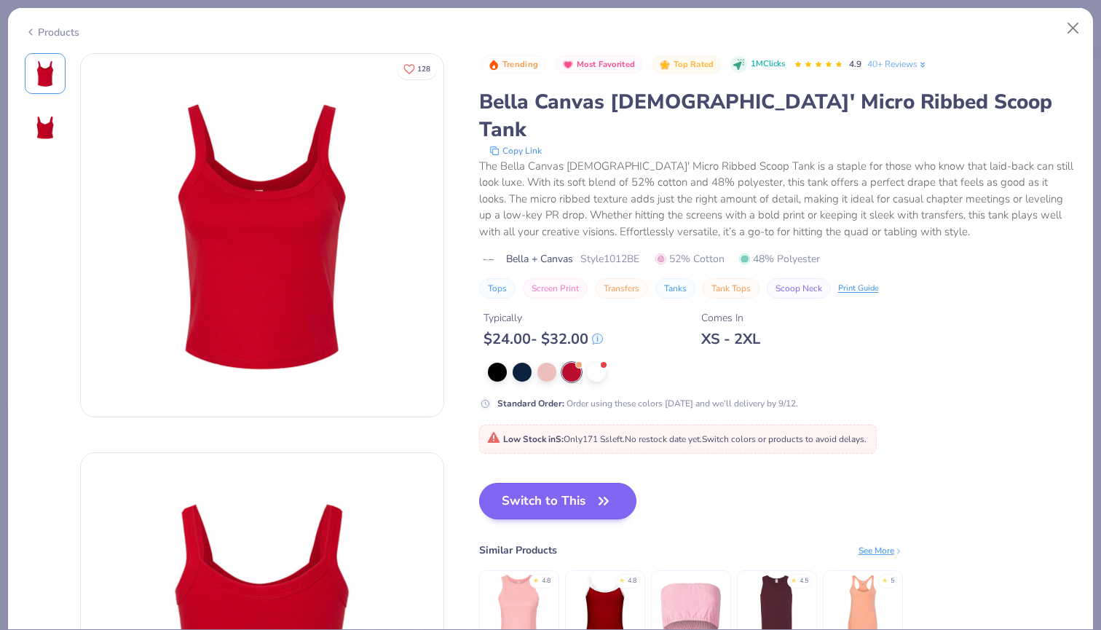
click at [547, 483] on button "Switch to This" at bounding box center [558, 501] width 158 height 36
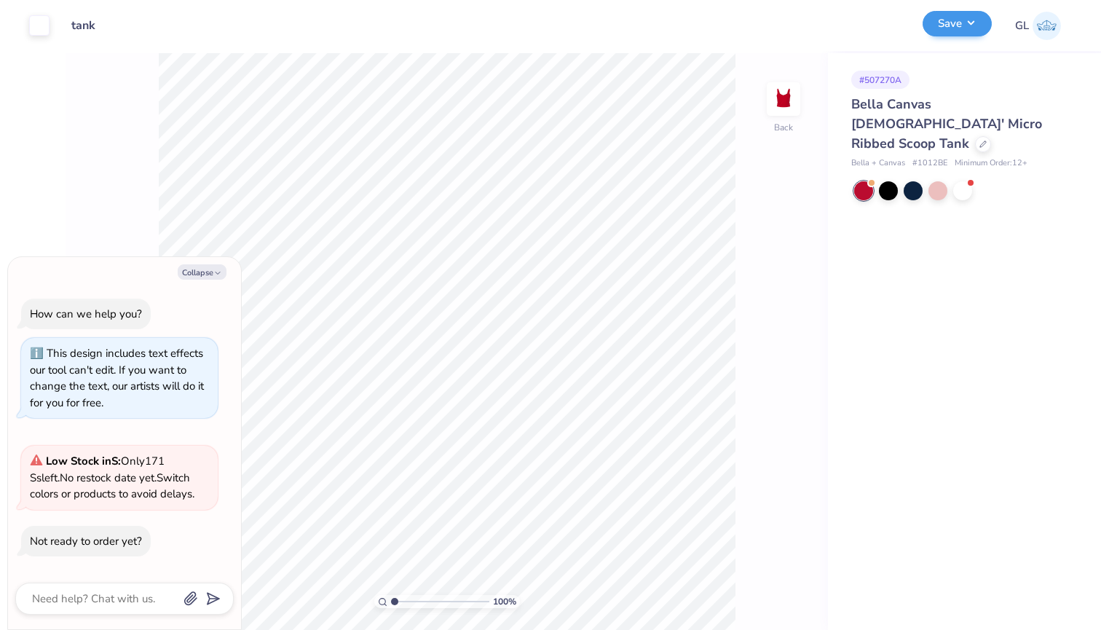
click at [976, 30] on button "Save" at bounding box center [956, 23] width 69 height 25
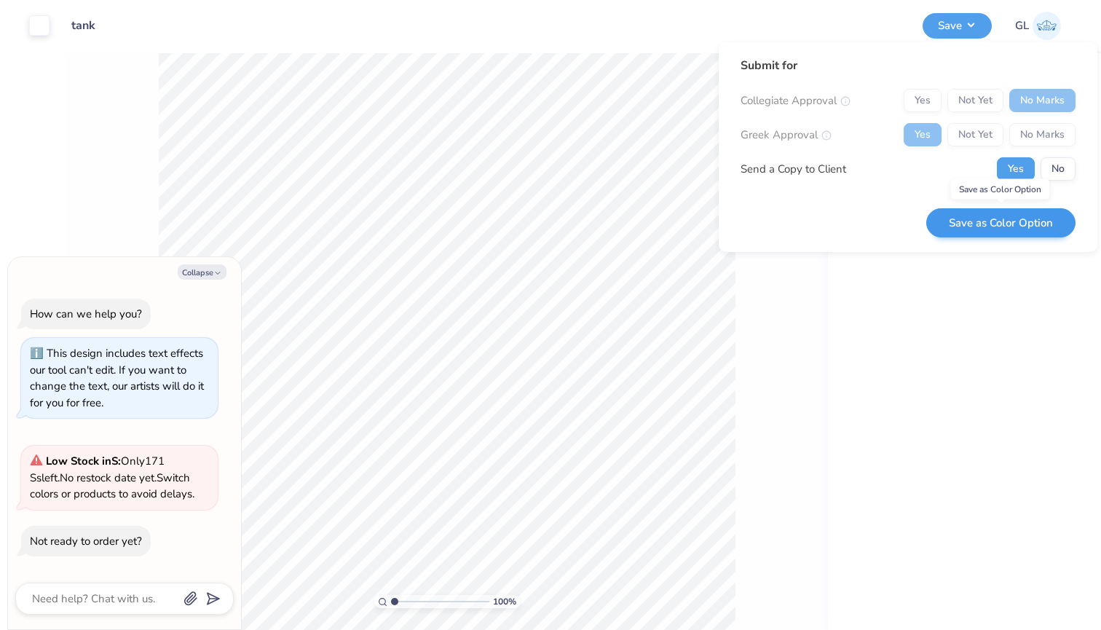
click at [983, 224] on button "Save as Color Option" at bounding box center [1000, 223] width 149 height 30
type textarea "x"
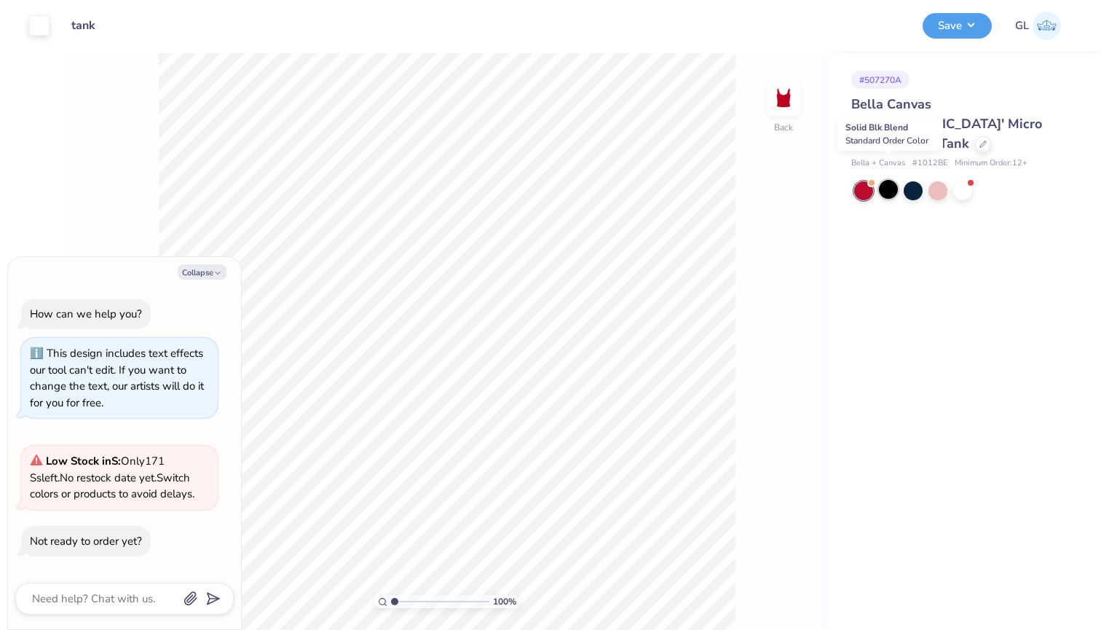
click at [891, 180] on div at bounding box center [888, 189] width 19 height 19
click at [954, 25] on button "Save" at bounding box center [956, 23] width 69 height 25
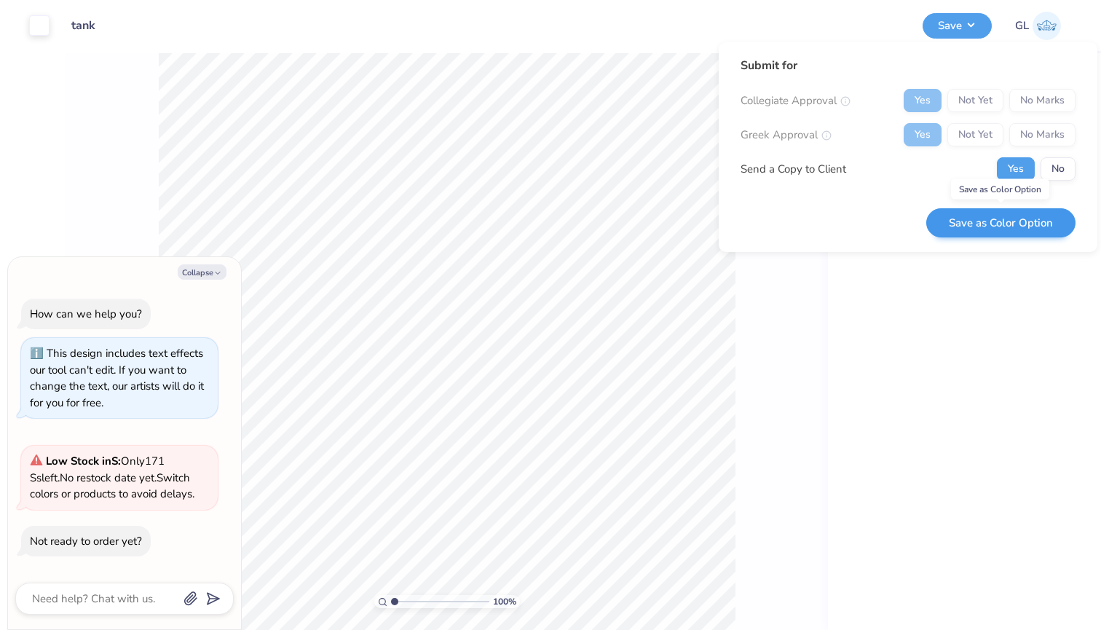
click at [989, 224] on button "Save as Color Option" at bounding box center [1000, 223] width 149 height 30
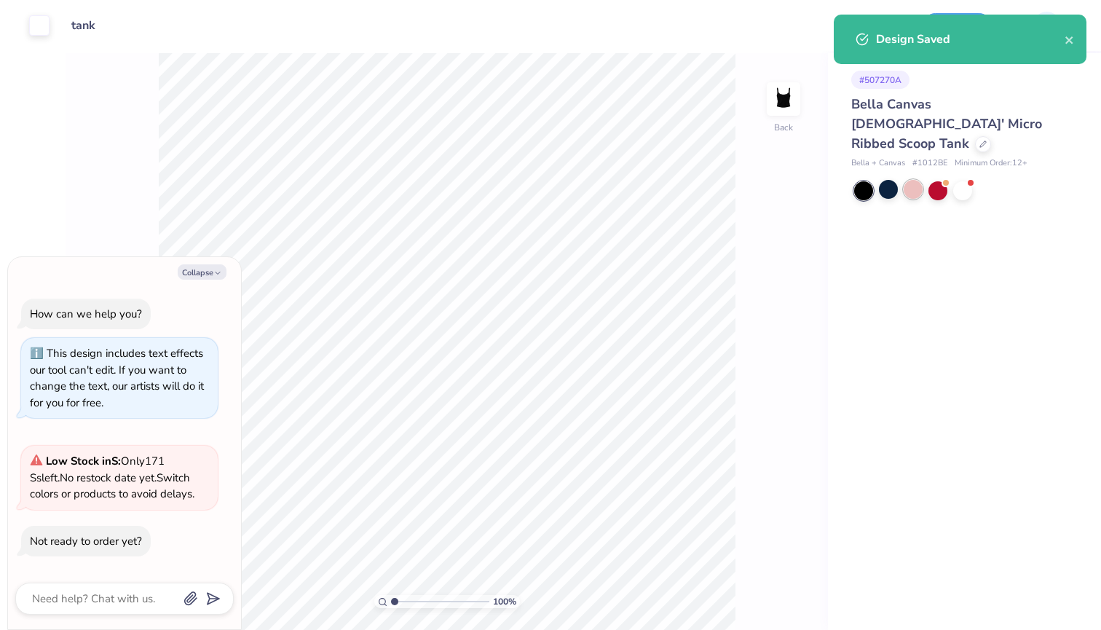
click at [919, 180] on div at bounding box center [912, 189] width 19 height 19
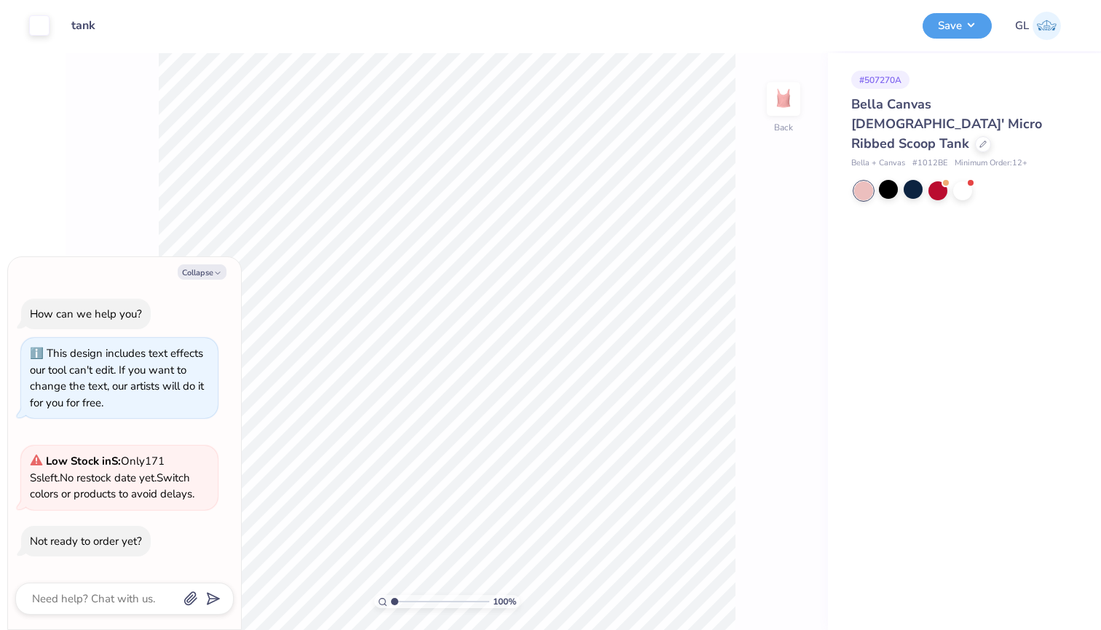
type textarea "x"
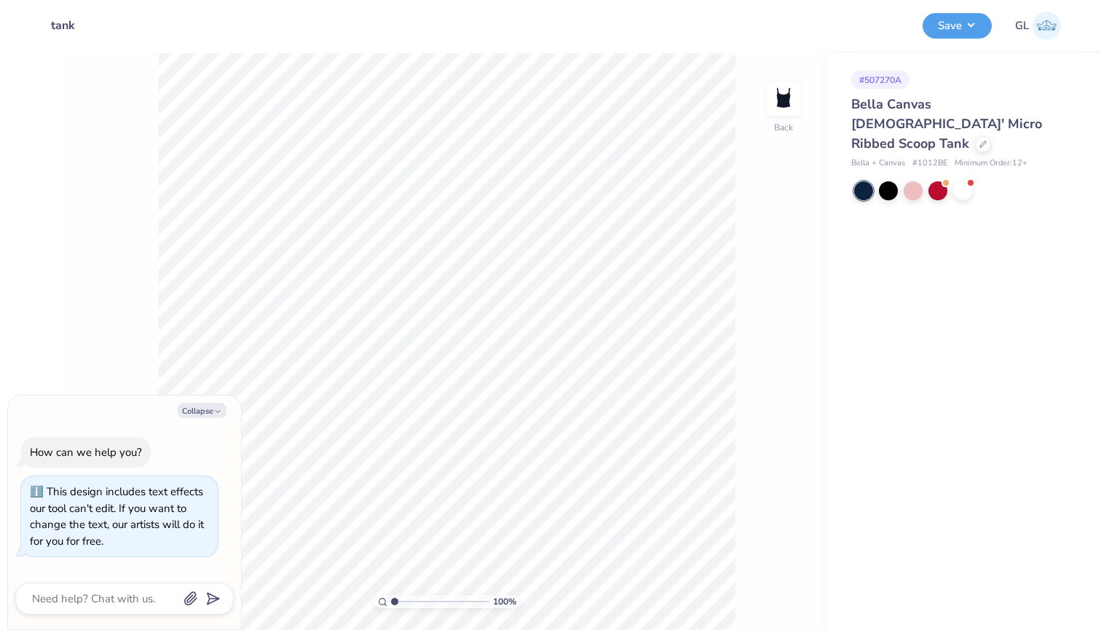
type textarea "x"
click at [912, 180] on div at bounding box center [912, 189] width 19 height 19
click at [955, 28] on button "Save" at bounding box center [956, 23] width 69 height 25
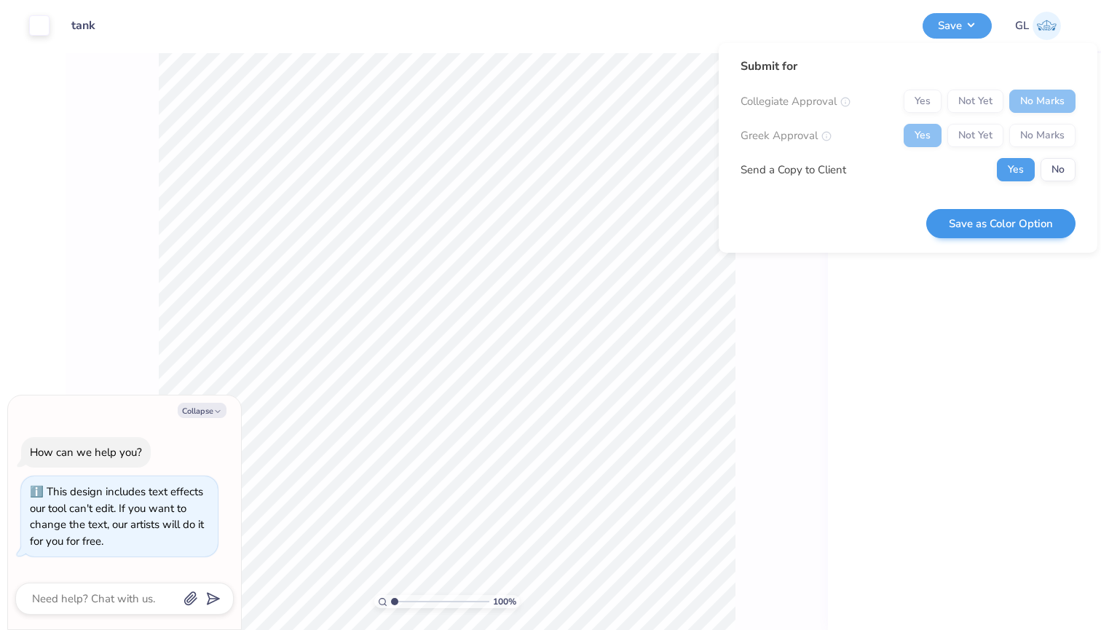
click at [981, 231] on button "Save as Color Option" at bounding box center [1000, 224] width 149 height 30
type textarea "x"
